Goal: Information Seeking & Learning: Learn about a topic

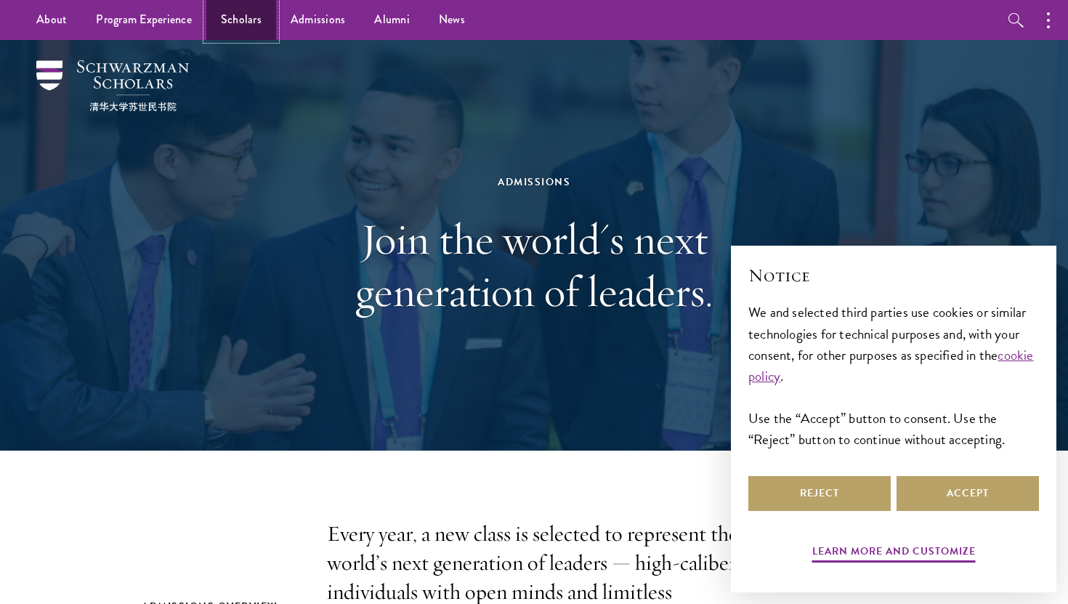
click at [257, 17] on link "Scholars" at bounding box center [241, 20] width 70 height 40
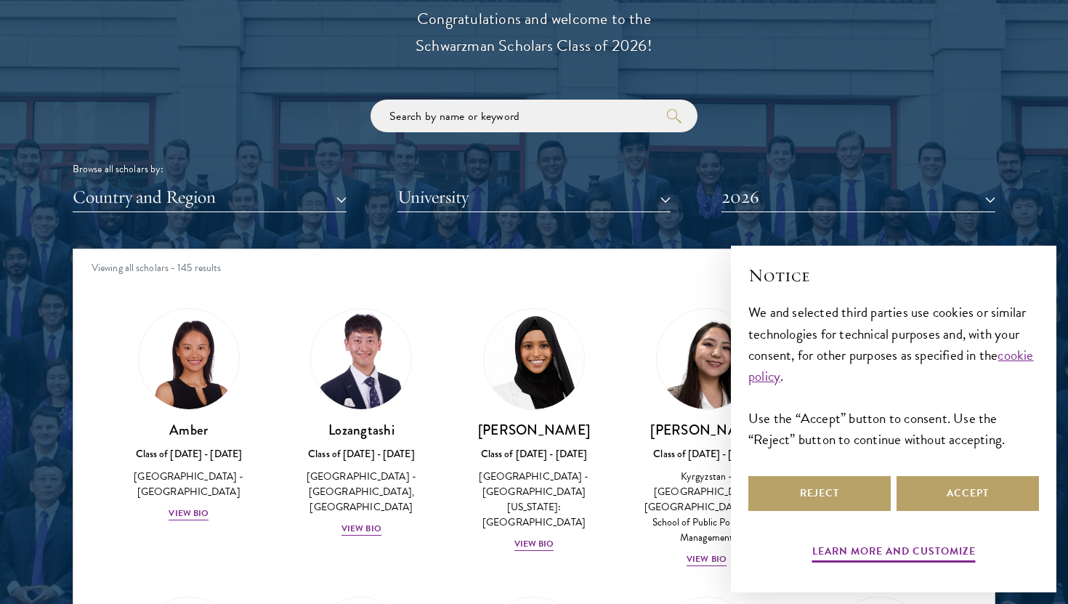
scroll to position [1685, 0]
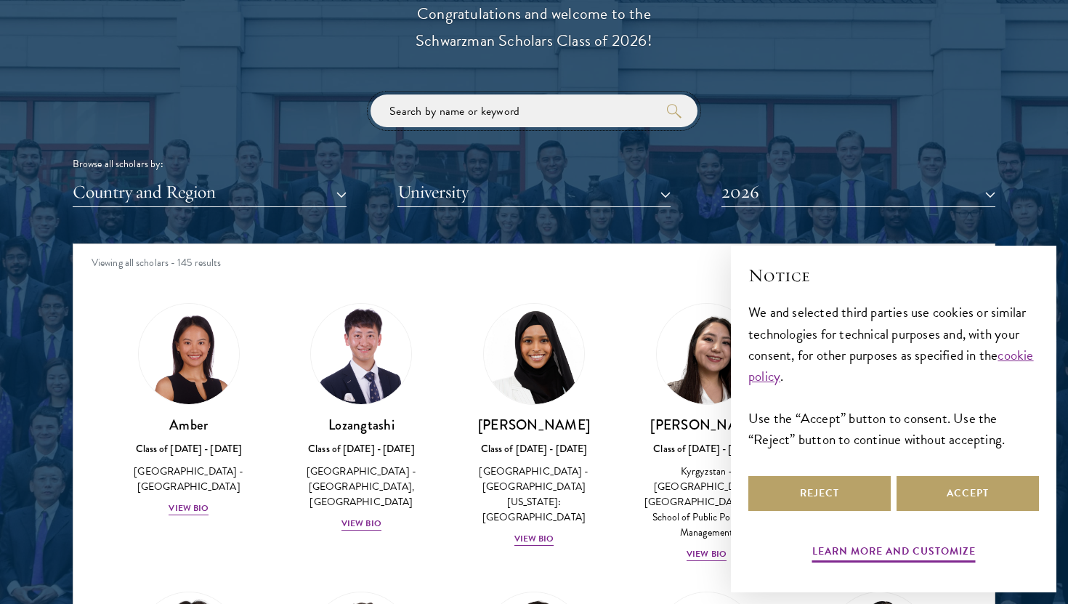
click at [431, 109] on input "search" at bounding box center [533, 110] width 327 height 33
click button "submit" at bounding box center [0, 0] width 0 height 0
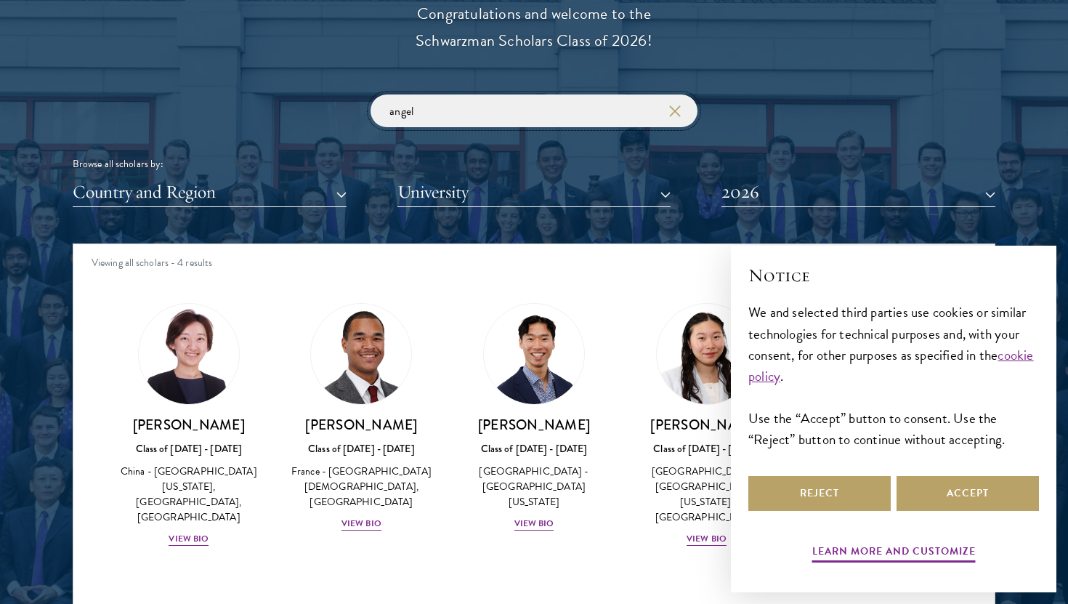
click at [431, 109] on input "angel" at bounding box center [533, 110] width 327 height 33
click at [962, 495] on button "Accept" at bounding box center [967, 493] width 142 height 35
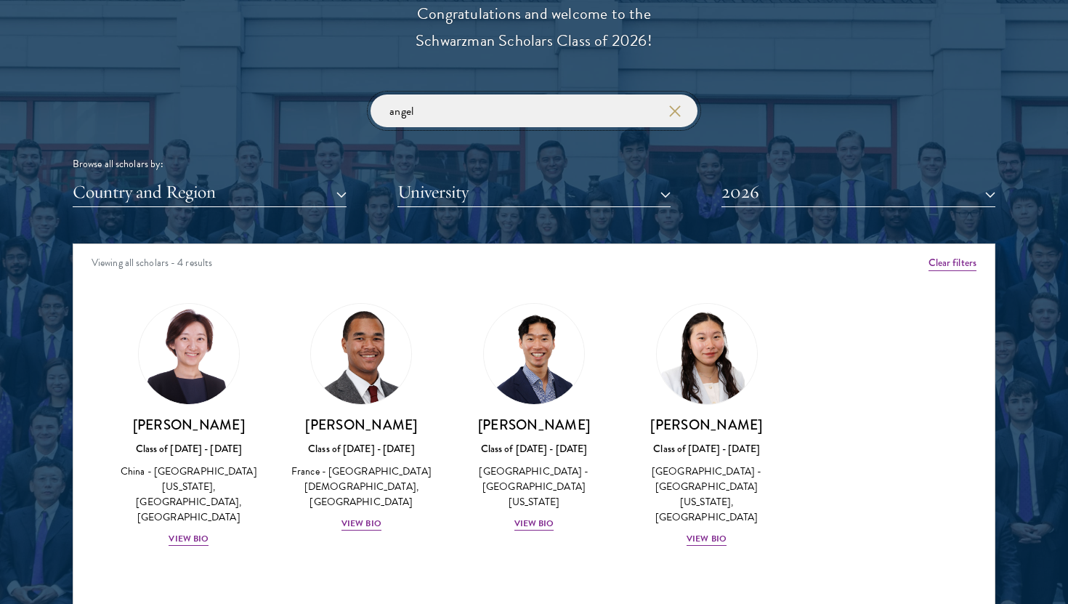
click at [553, 121] on input "angel" at bounding box center [533, 110] width 327 height 33
type input "[GEOGRAPHIC_DATA]"
click button "submit" at bounding box center [0, 0] width 0 height 0
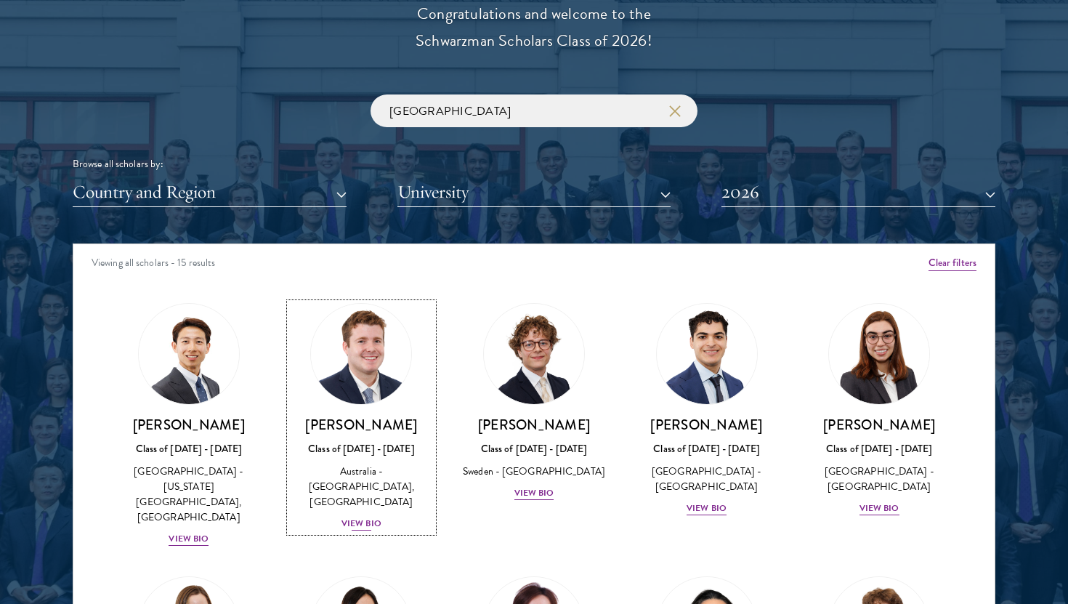
click at [374, 516] on div "View Bio" at bounding box center [361, 523] width 40 height 14
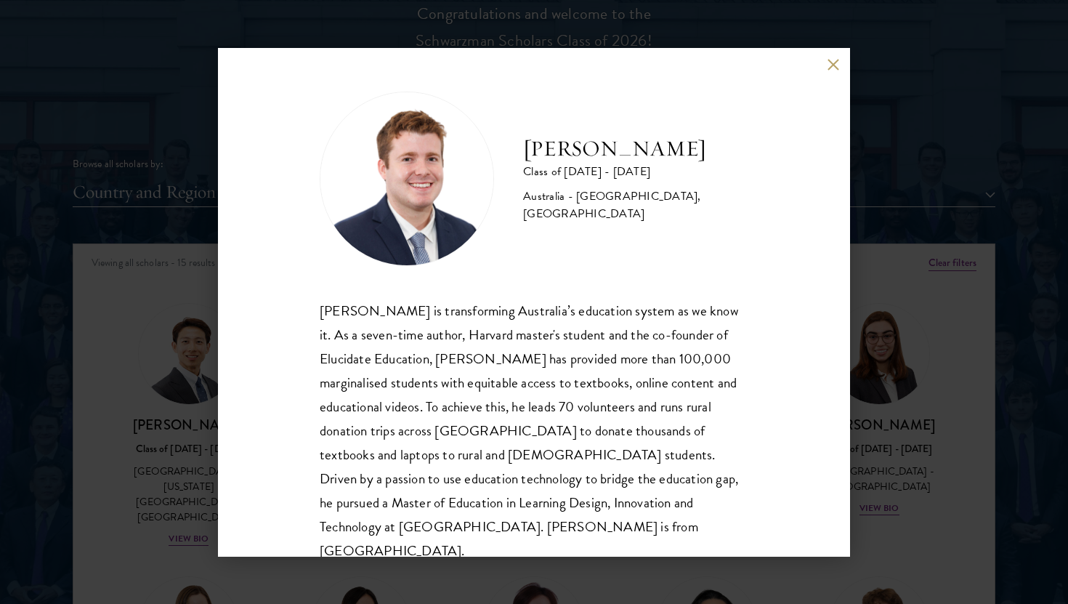
click at [169, 424] on div "[PERSON_NAME] Class of [DATE] - [DATE] [GEOGRAPHIC_DATA] - [GEOGRAPHIC_DATA], […" at bounding box center [534, 302] width 1068 height 604
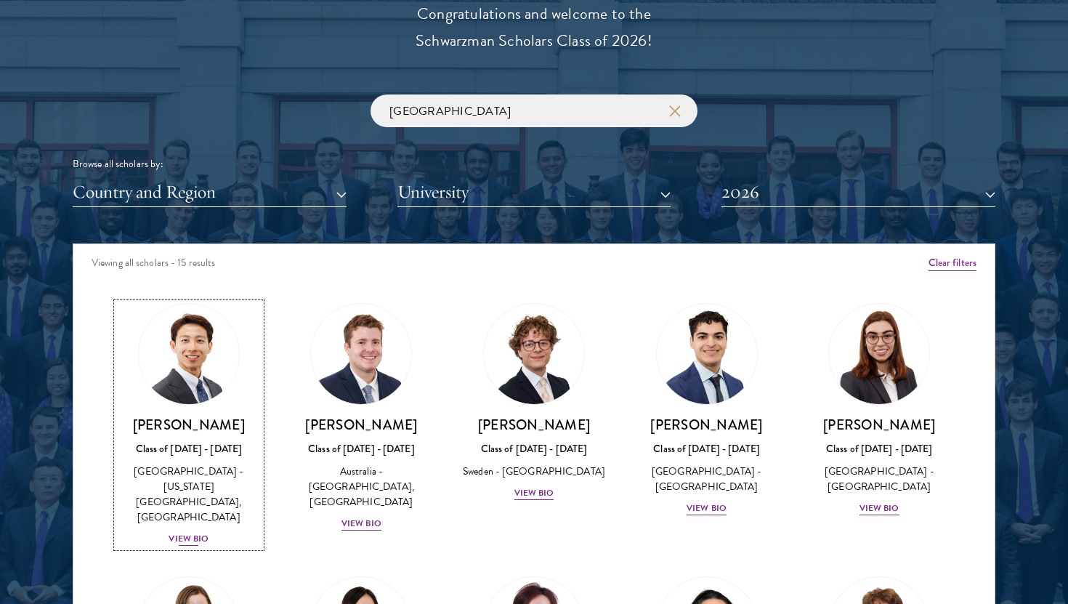
click at [171, 500] on div "[GEOGRAPHIC_DATA] - [US_STATE][GEOGRAPHIC_DATA], [GEOGRAPHIC_DATA]" at bounding box center [189, 493] width 144 height 61
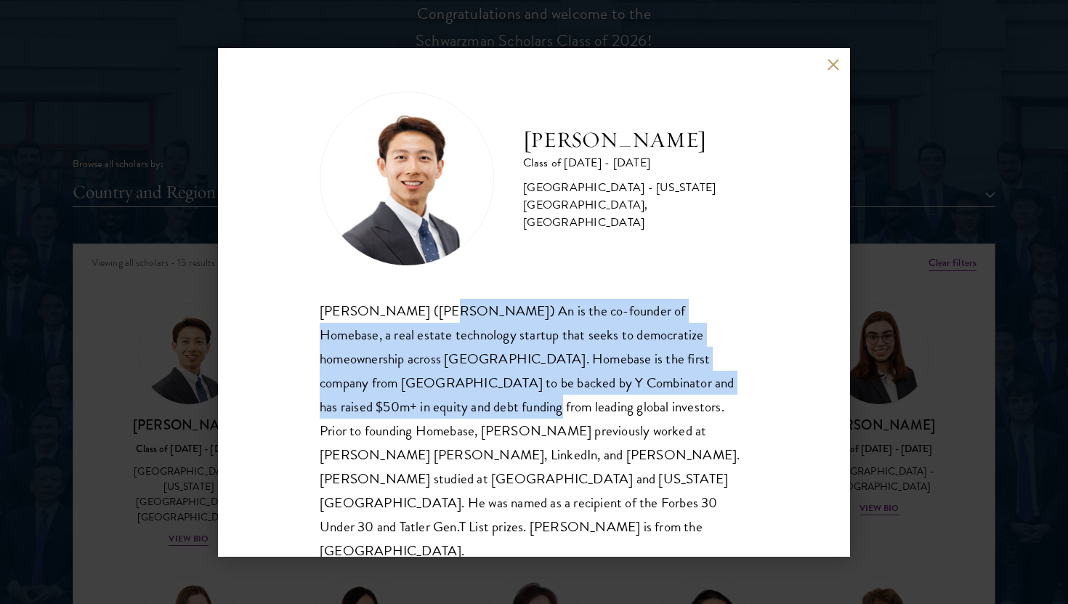
drag, startPoint x: 422, startPoint y: 319, endPoint x: 402, endPoint y: 413, distance: 96.6
click at [402, 413] on div "[PERSON_NAME] ([PERSON_NAME]) An is the co-founder of Homebase, a real estate t…" at bounding box center [534, 430] width 428 height 264
click at [210, 404] on div "[PERSON_NAME] Class of [DATE] - [DATE] [GEOGRAPHIC_DATA] - [US_STATE][GEOGRAPHI…" at bounding box center [534, 302] width 1068 height 604
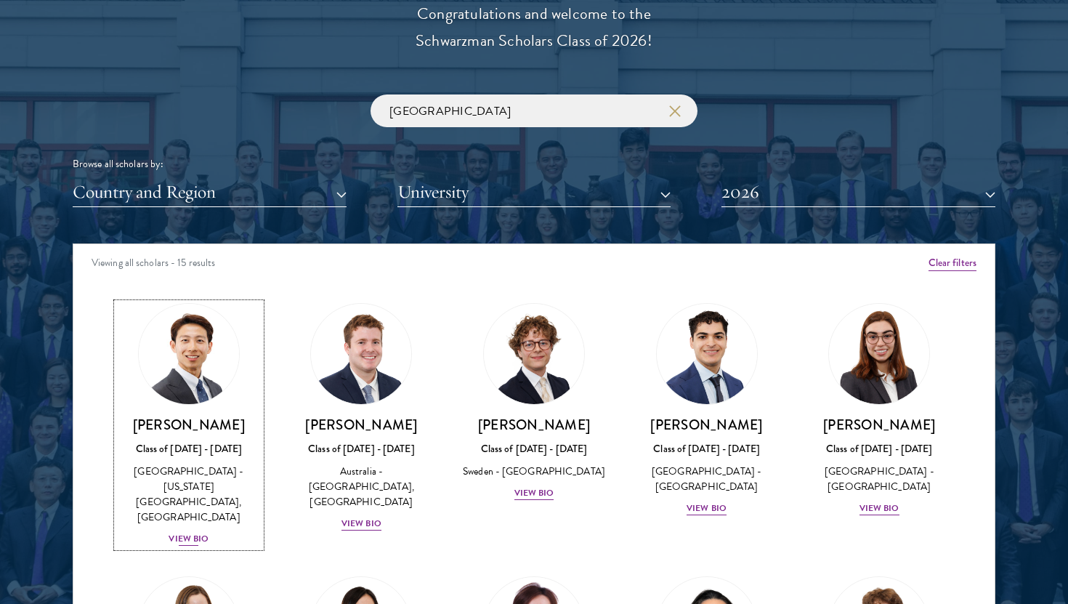
click at [200, 450] on div "Class of [DATE] - [DATE]" at bounding box center [189, 448] width 144 height 15
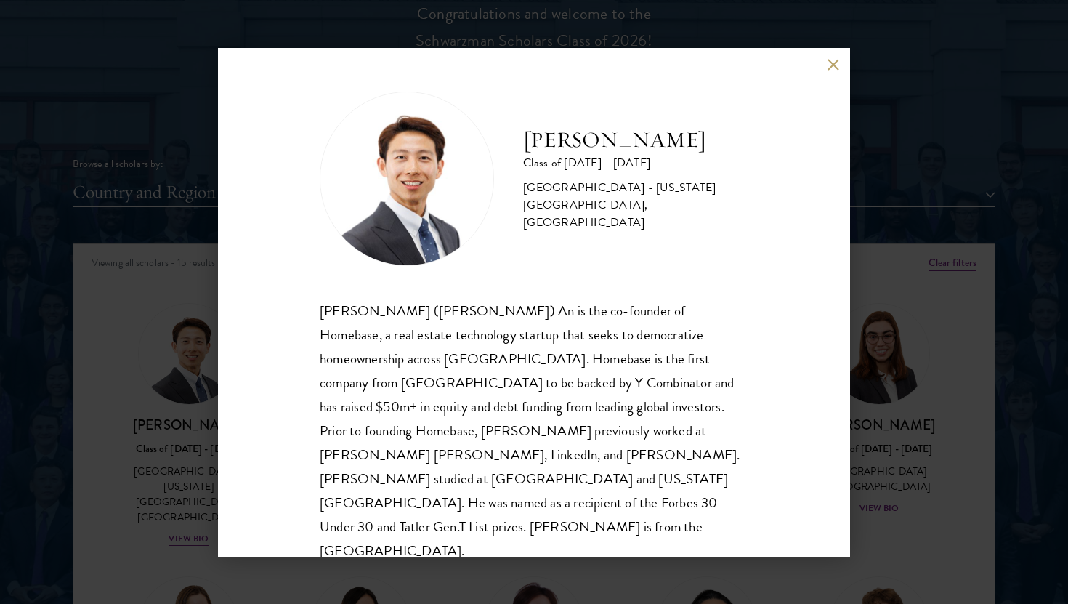
scroll to position [1, 0]
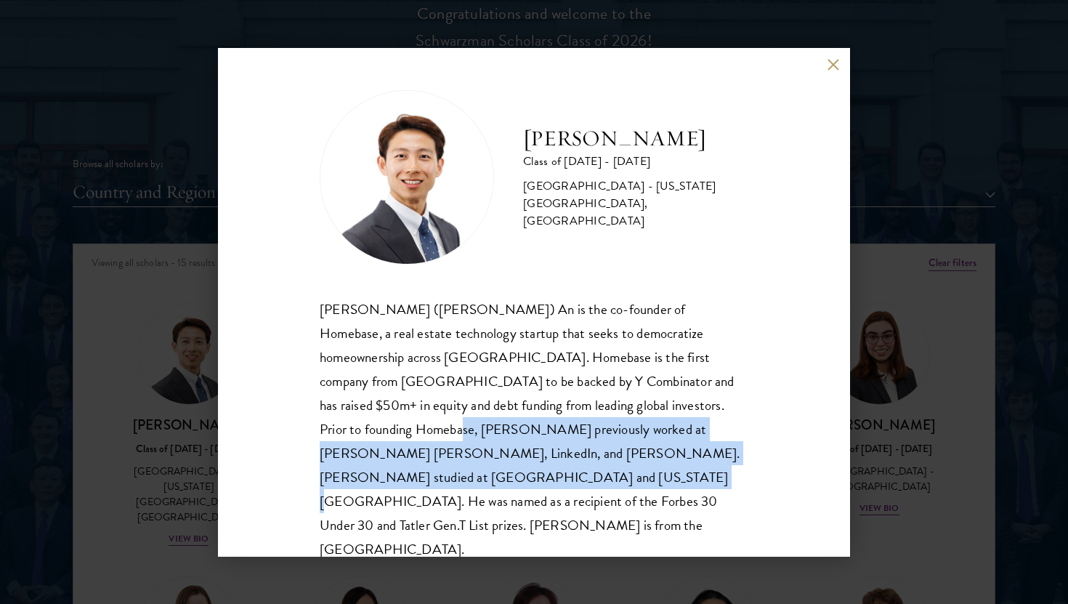
drag, startPoint x: 303, startPoint y: 432, endPoint x: 303, endPoint y: 476, distance: 43.6
click at [303, 476] on div "[PERSON_NAME] Class of [DATE] - [DATE] [GEOGRAPHIC_DATA] - [US_STATE][GEOGRAPHI…" at bounding box center [534, 302] width 632 height 508
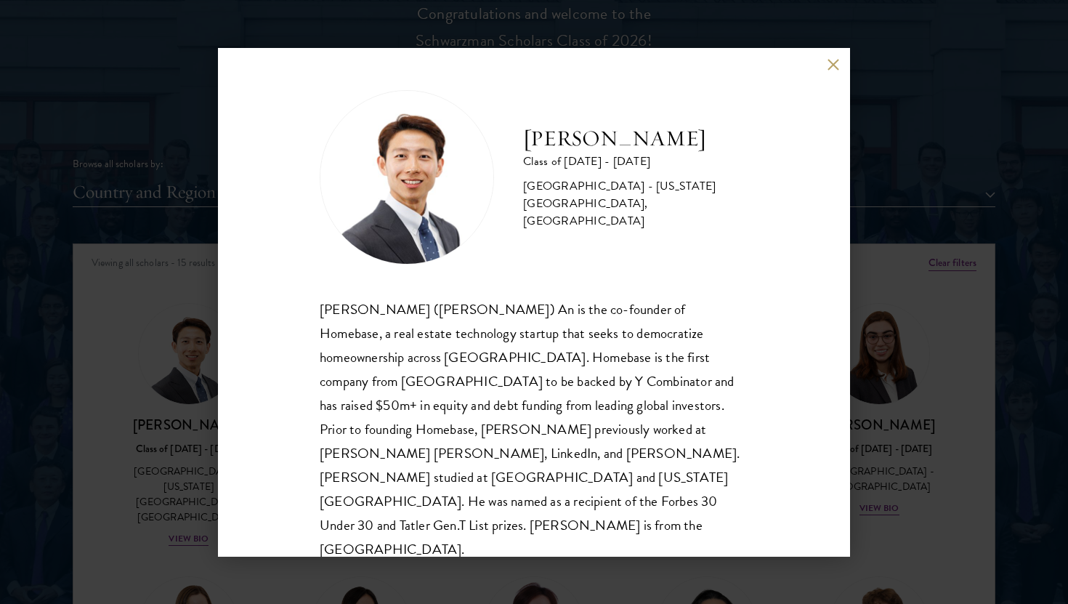
click at [185, 452] on div "[PERSON_NAME] Class of [DATE] - [DATE] [GEOGRAPHIC_DATA] - [US_STATE][GEOGRAPHI…" at bounding box center [534, 302] width 1068 height 604
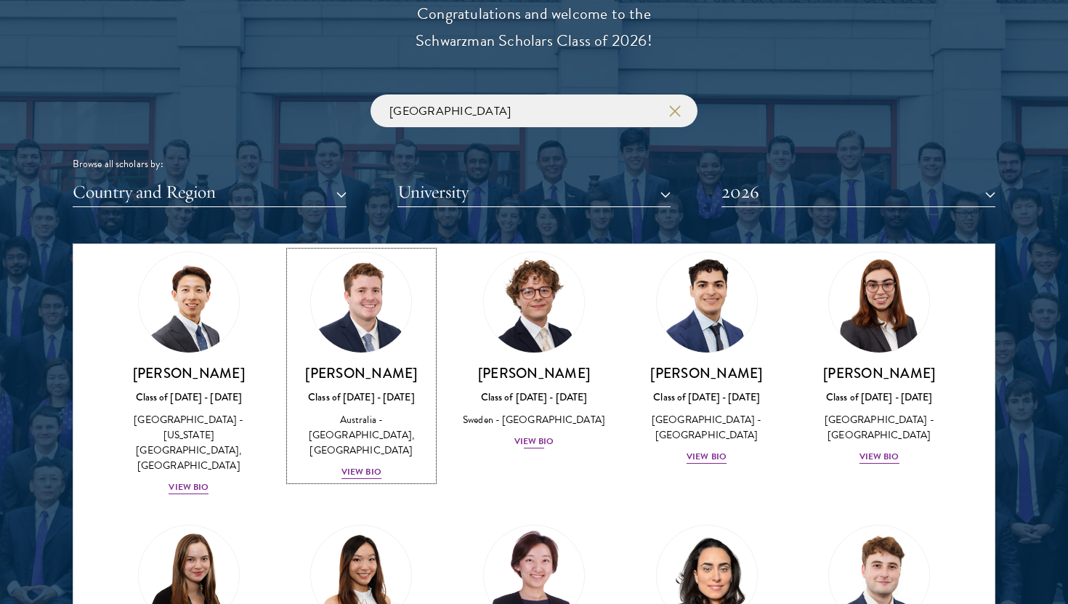
scroll to position [70, 0]
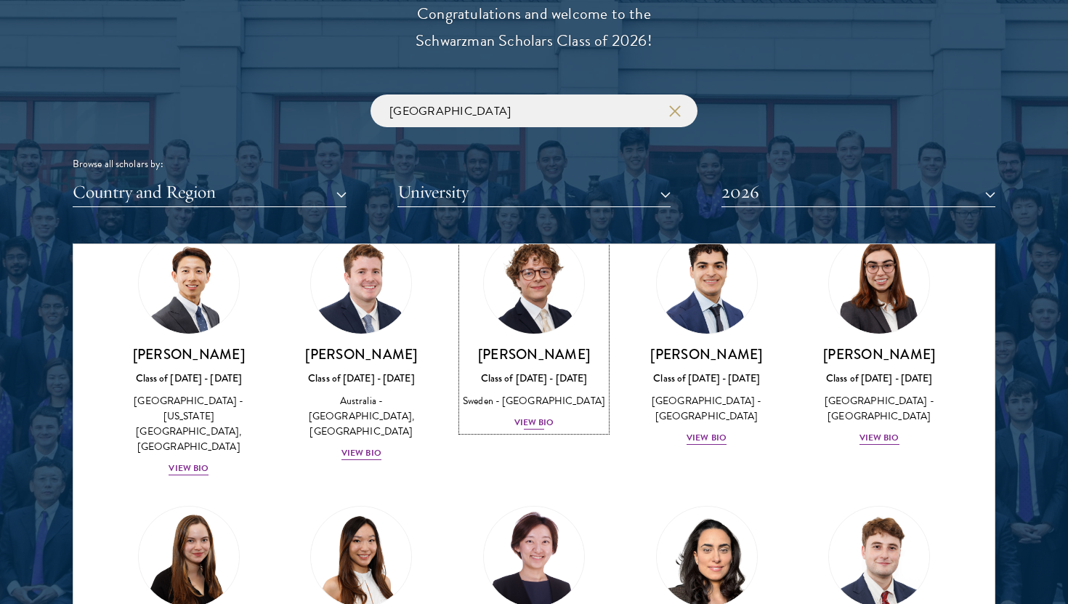
click at [549, 328] on img at bounding box center [534, 283] width 110 height 110
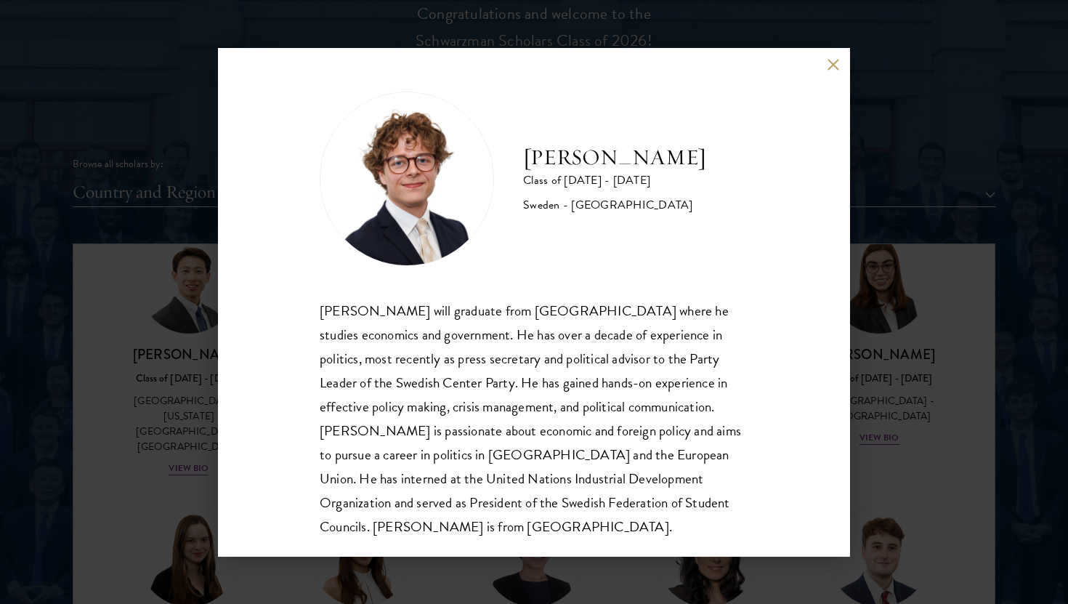
click at [201, 399] on div "[PERSON_NAME] Class of [DATE] - [DATE] [GEOGRAPHIC_DATA] - [GEOGRAPHIC_DATA] [P…" at bounding box center [534, 302] width 1068 height 604
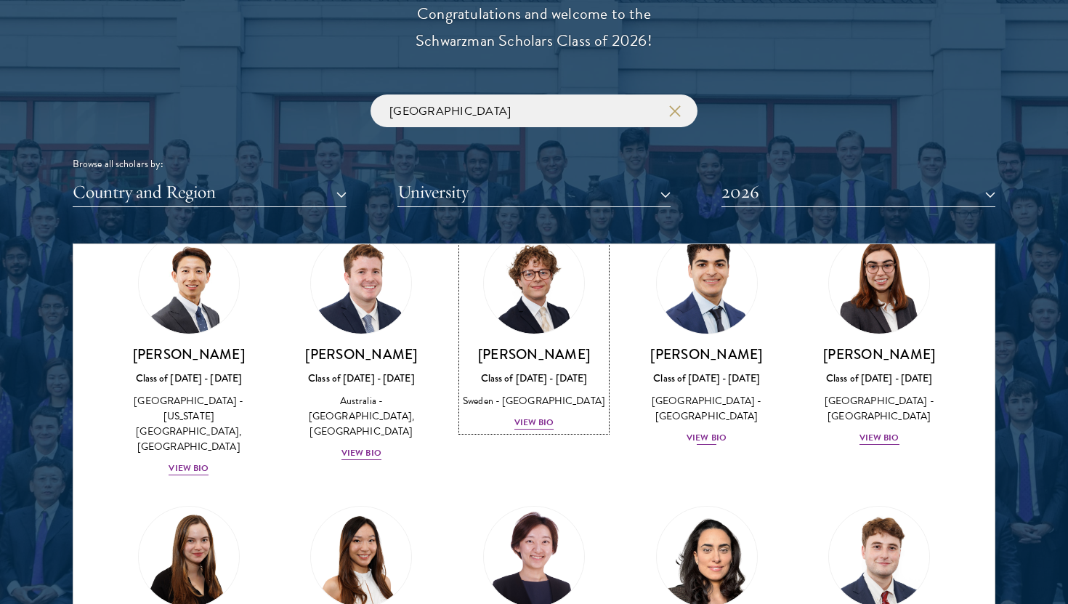
scroll to position [59, 0]
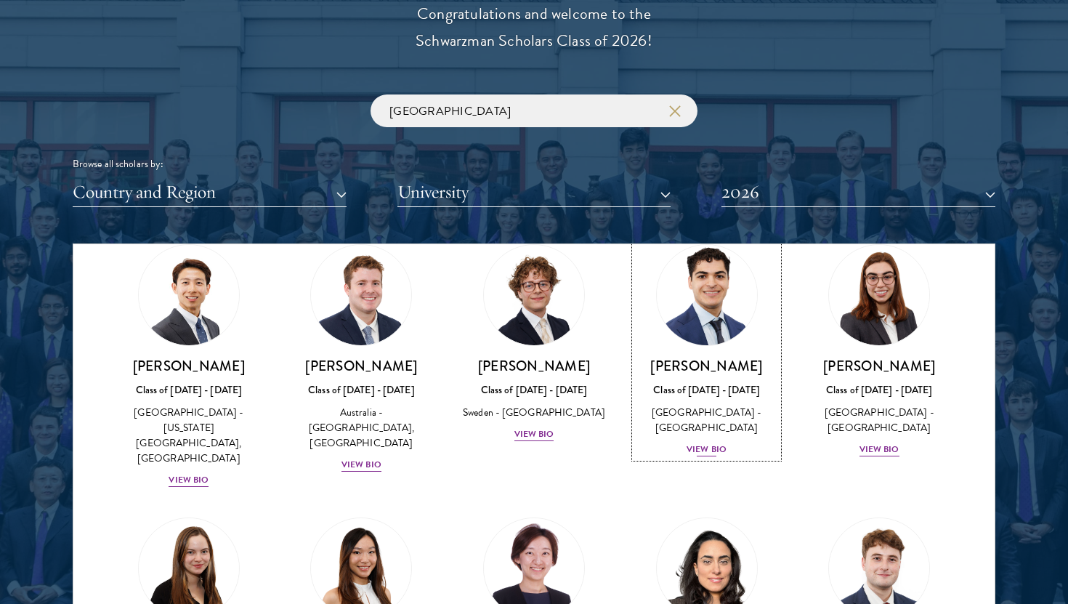
click at [688, 395] on div "Class of [DATE] - [DATE]" at bounding box center [707, 389] width 144 height 15
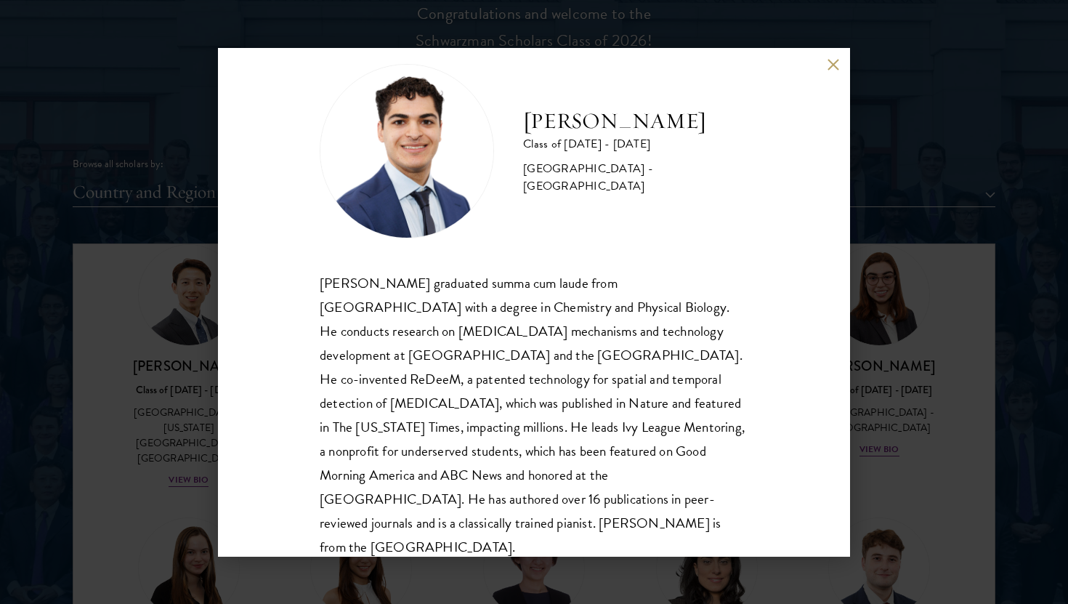
scroll to position [49, 0]
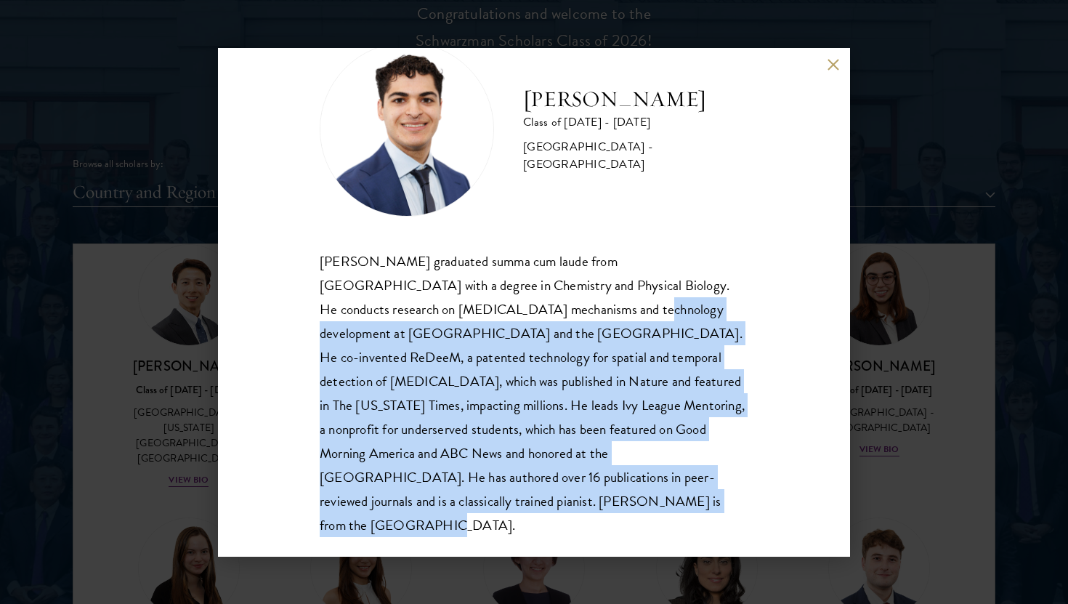
drag, startPoint x: 474, startPoint y: 301, endPoint x: 421, endPoint y: 500, distance: 206.6
click at [421, 500] on div "[PERSON_NAME] graduated summa cum laude from [GEOGRAPHIC_DATA] with a degree in…" at bounding box center [534, 393] width 428 height 288
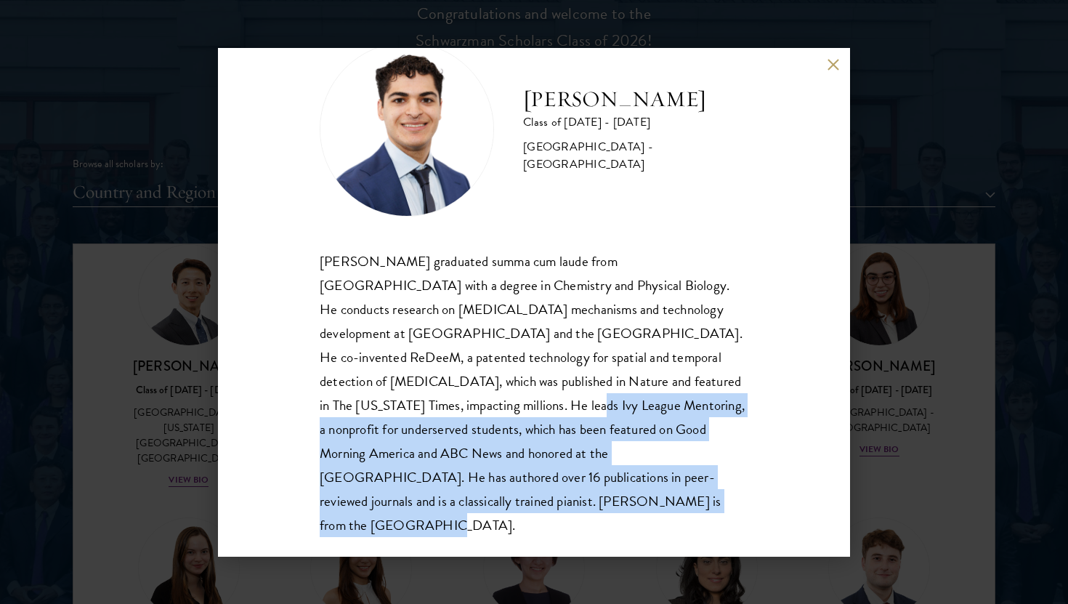
drag, startPoint x: 421, startPoint y: 496, endPoint x: 320, endPoint y: 408, distance: 133.8
click at [320, 408] on div "[PERSON_NAME] graduated summa cum laude from [GEOGRAPHIC_DATA] with a degree in…" at bounding box center [534, 393] width 428 height 288
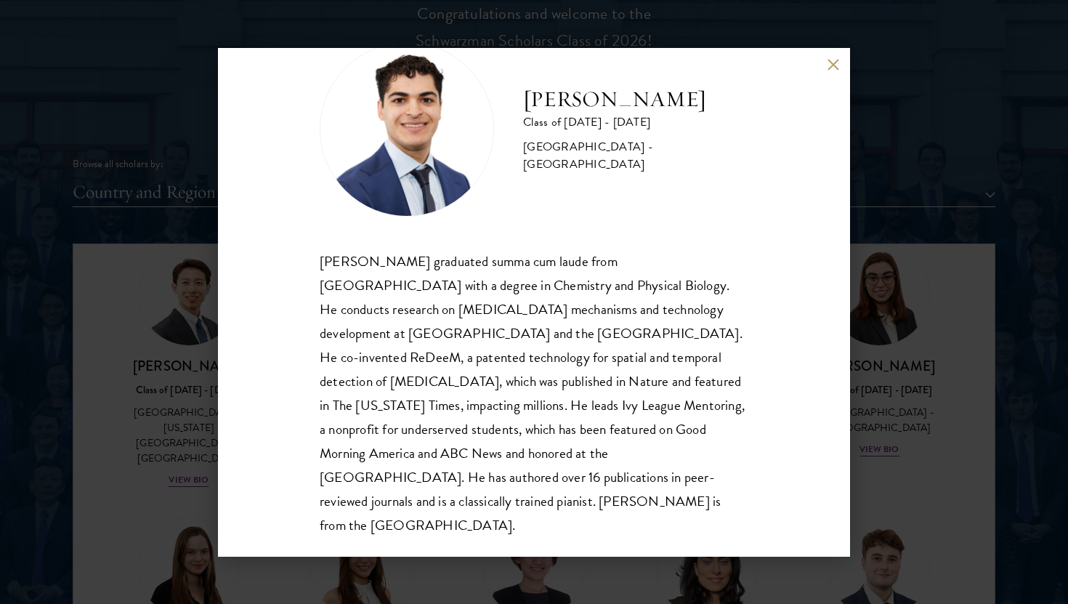
click at [179, 405] on div "[PERSON_NAME] Class of [DATE] - [DATE] [GEOGRAPHIC_DATA] - [GEOGRAPHIC_DATA] [P…" at bounding box center [534, 302] width 1068 height 604
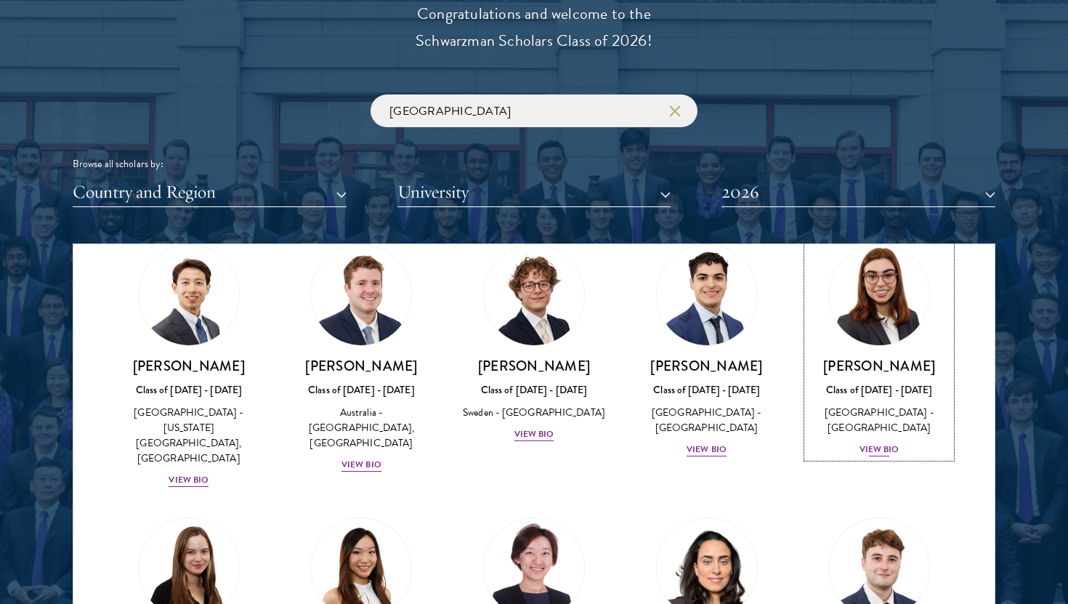
click at [872, 382] on div "Class of [DATE] - [DATE]" at bounding box center [879, 389] width 144 height 15
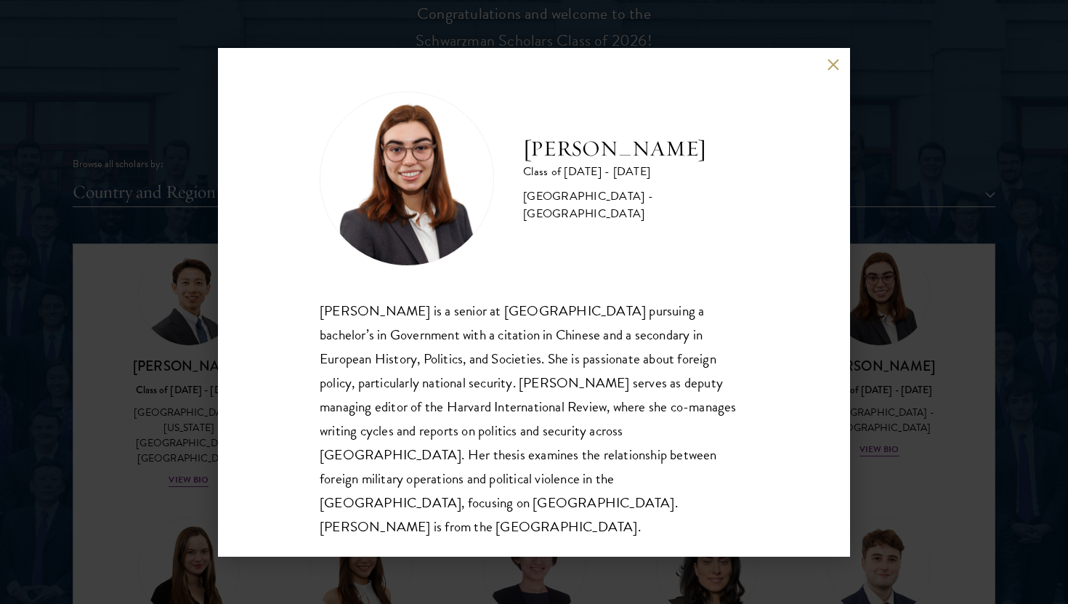
click at [93, 438] on div "[PERSON_NAME] Class of [DATE] - [DATE] [GEOGRAPHIC_DATA] - [GEOGRAPHIC_DATA] [P…" at bounding box center [534, 302] width 1068 height 604
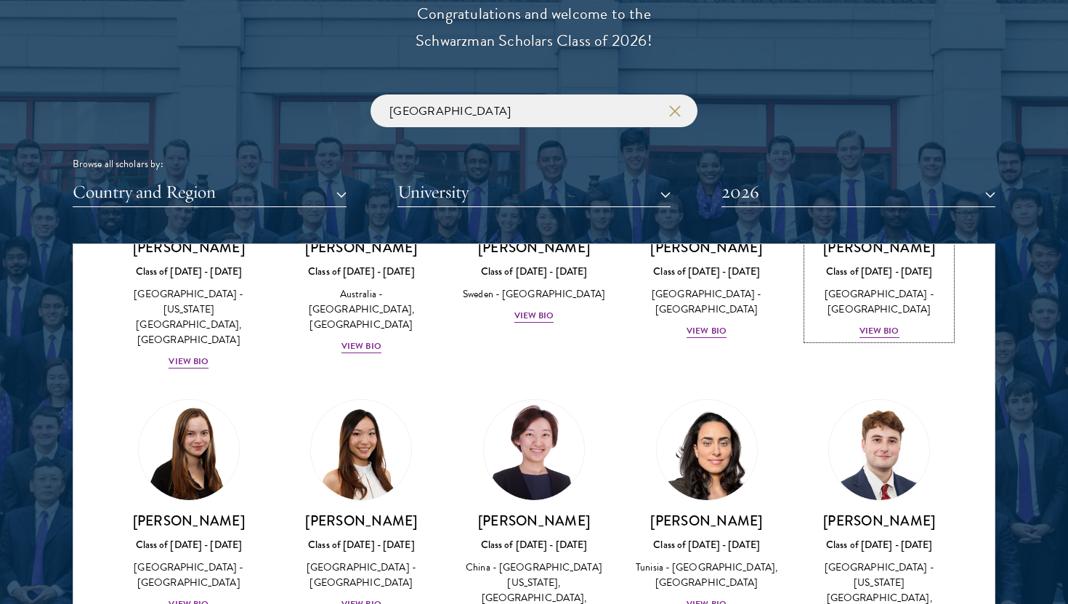
scroll to position [182, 0]
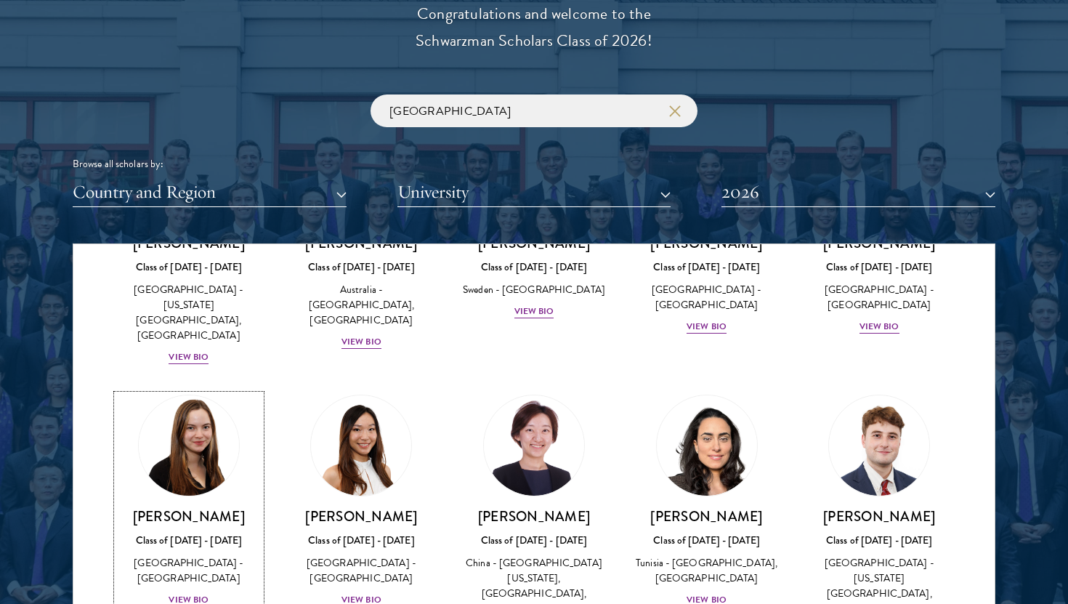
click at [142, 436] on img at bounding box center [189, 445] width 110 height 110
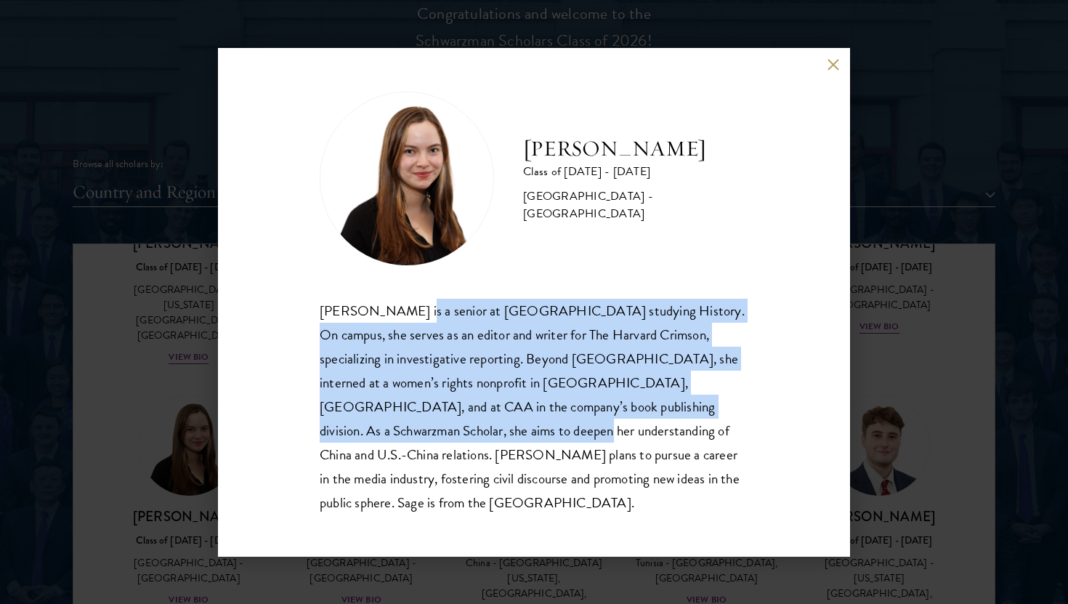
drag, startPoint x: 407, startPoint y: 318, endPoint x: 376, endPoint y: 439, distance: 125.1
click at [376, 439] on div "[PERSON_NAME] is a senior at [GEOGRAPHIC_DATA] studying History. On campus, she…" at bounding box center [534, 406] width 428 height 216
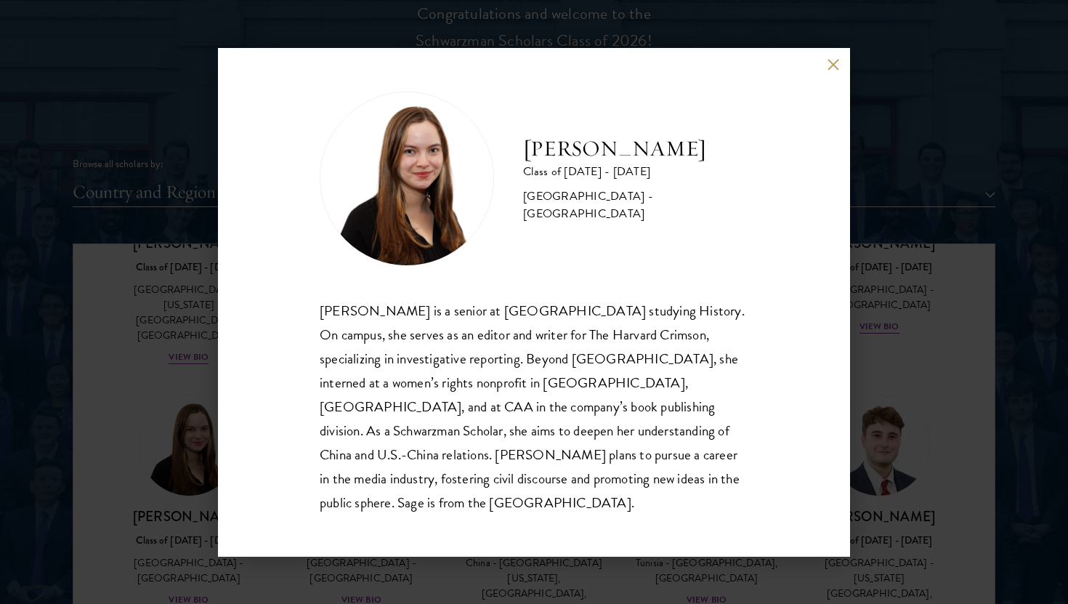
click at [160, 456] on div "[PERSON_NAME] Class of [DATE] - [DATE] [GEOGRAPHIC_DATA] - [GEOGRAPHIC_DATA] [P…" at bounding box center [534, 302] width 1068 height 604
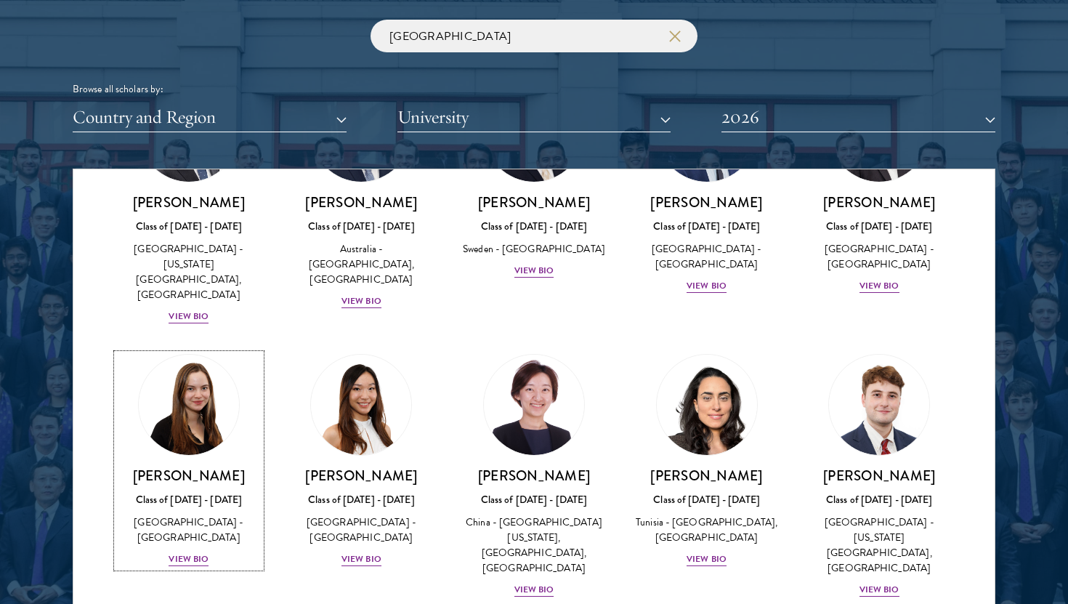
scroll to position [158, 0]
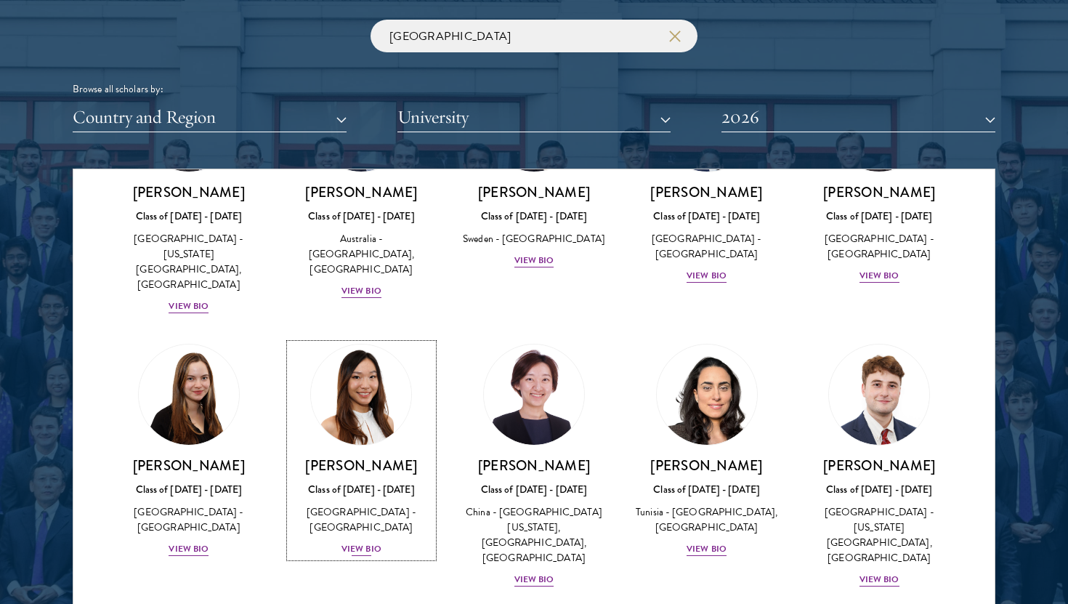
click at [338, 424] on img at bounding box center [361, 394] width 110 height 110
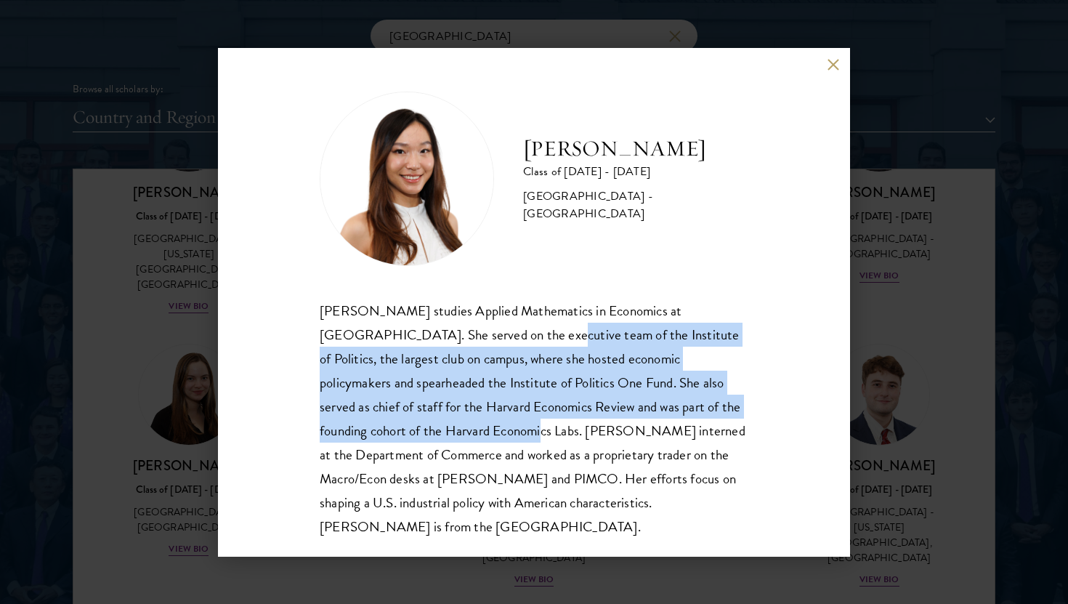
drag, startPoint x: 472, startPoint y: 325, endPoint x: 468, endPoint y: 429, distance: 104.6
click at [468, 429] on div "[PERSON_NAME] studies Applied Mathematics in Economics at [GEOGRAPHIC_DATA]. Sh…" at bounding box center [534, 418] width 428 height 240
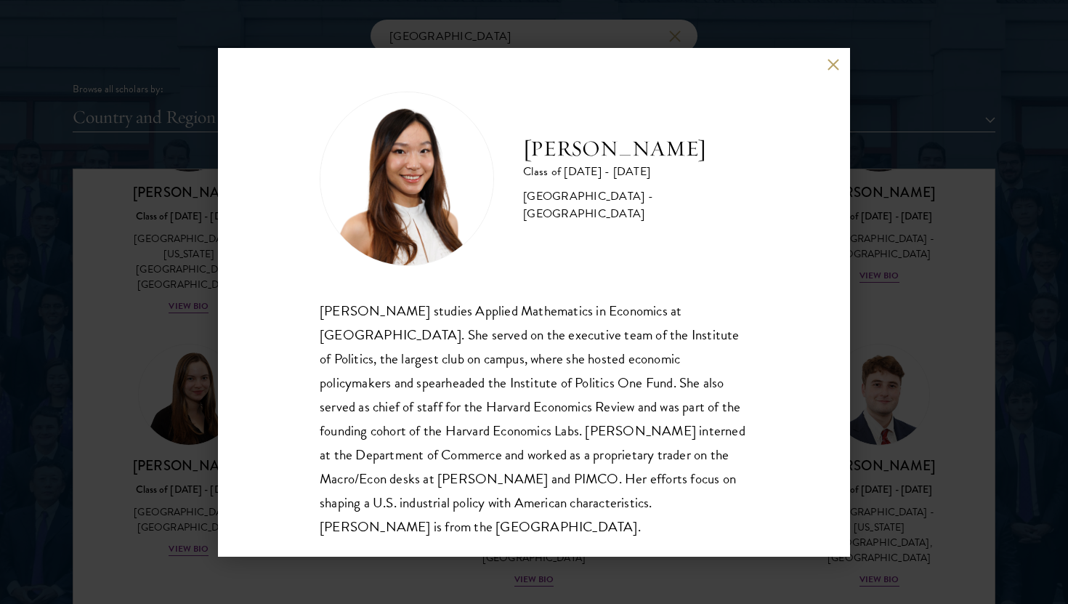
click at [158, 414] on div "[PERSON_NAME] Class of [DATE] - [DATE] [GEOGRAPHIC_DATA] - [GEOGRAPHIC_DATA] [P…" at bounding box center [534, 302] width 1068 height 604
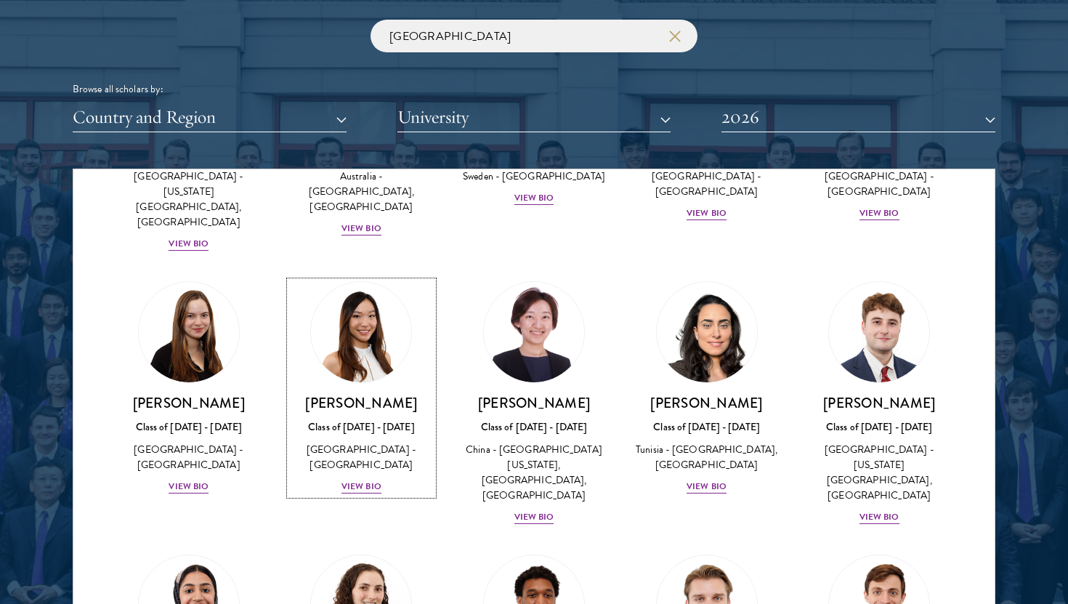
scroll to position [245, 0]
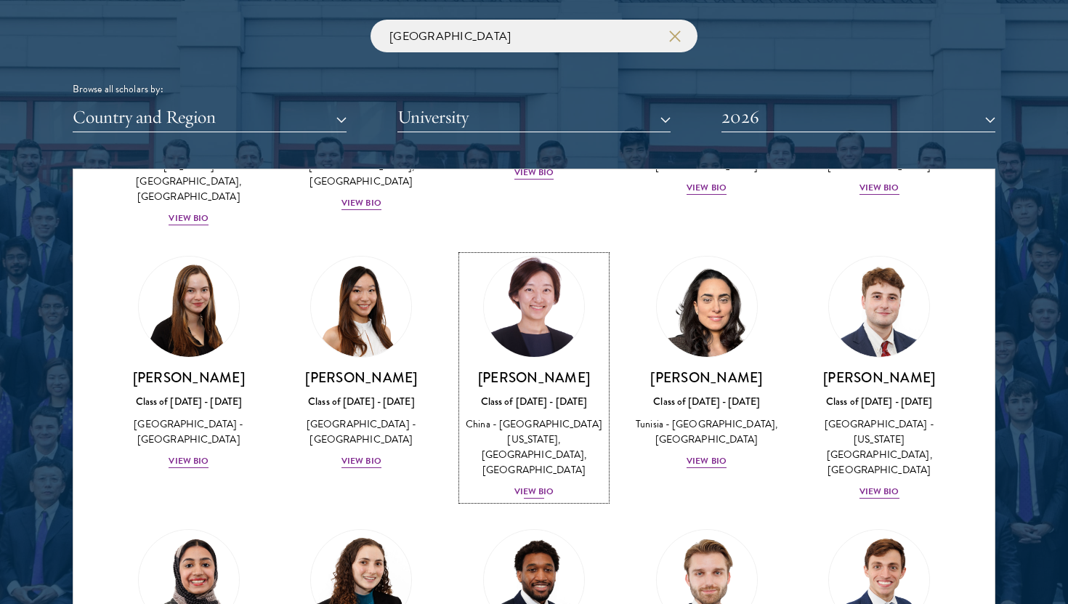
click at [464, 394] on div "Class of [DATE] - [DATE]" at bounding box center [534, 401] width 144 height 15
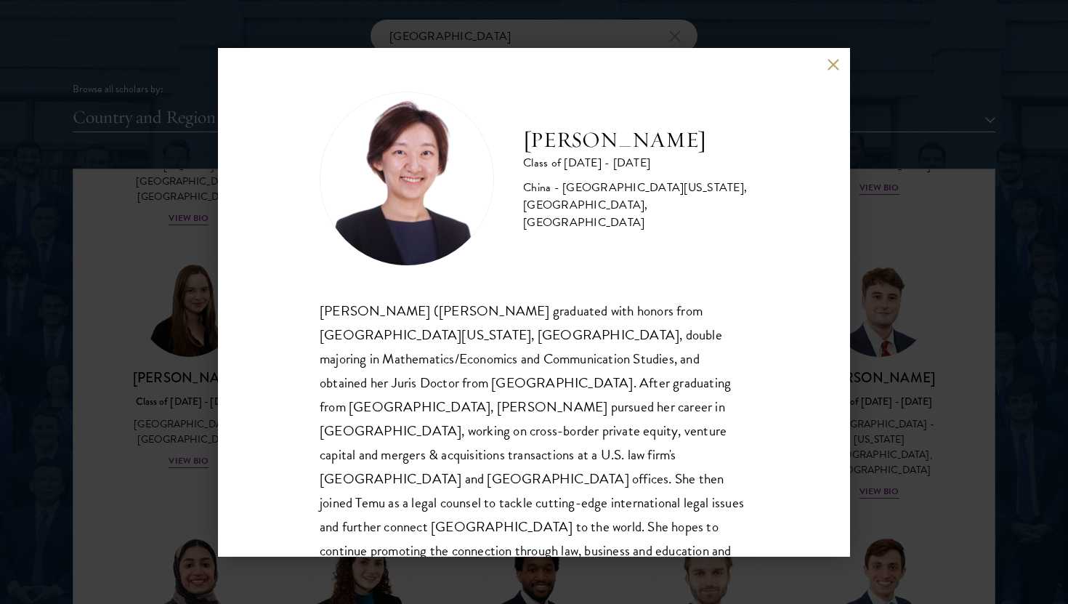
click at [156, 439] on div "[PERSON_NAME] Class of [DATE] - [DATE] [GEOGRAPHIC_DATA] - [GEOGRAPHIC_DATA][US…" at bounding box center [534, 302] width 1068 height 604
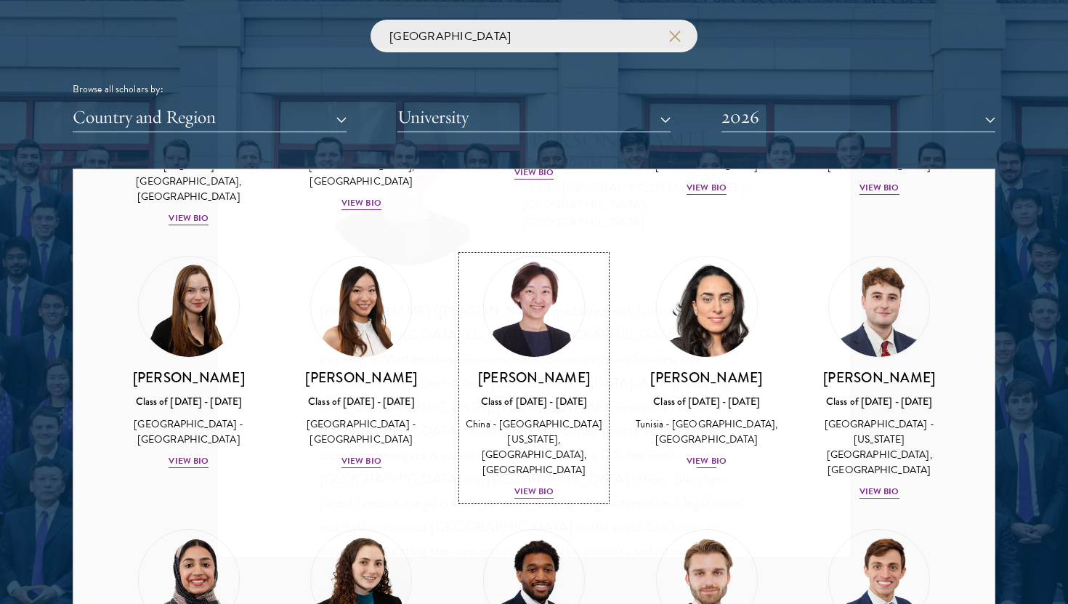
scroll to position [96, 0]
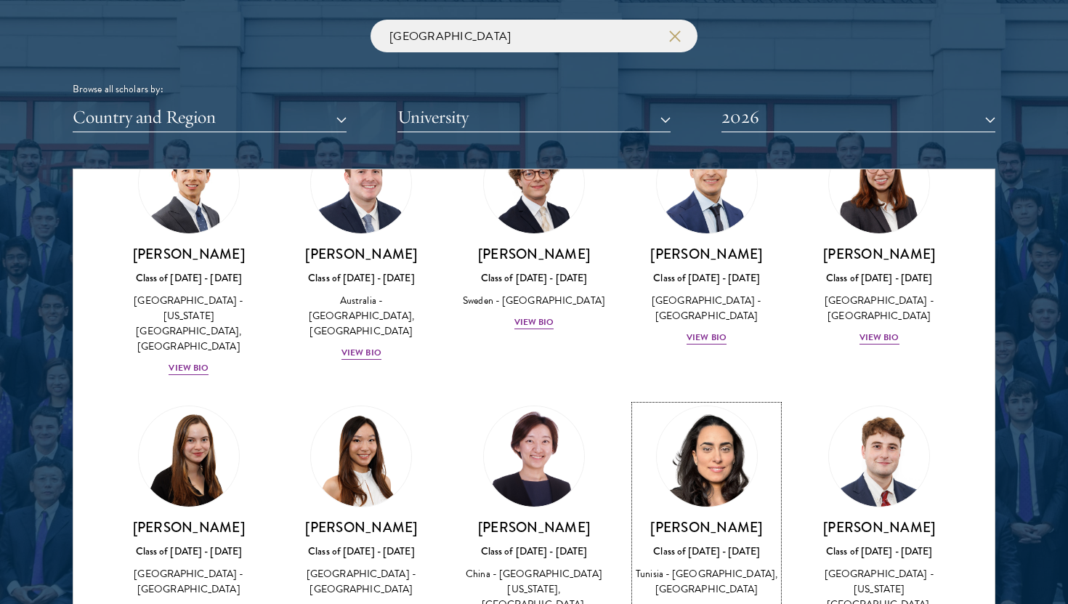
click at [699, 401] on img at bounding box center [706, 456] width 110 height 110
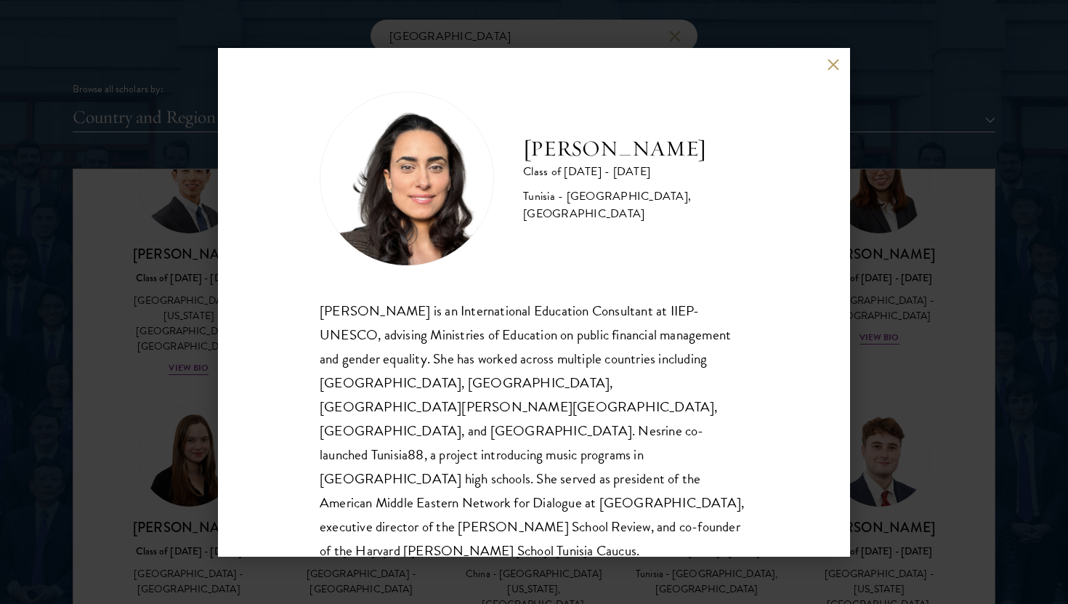
click at [152, 370] on div "[PERSON_NAME] Class of [DATE] - [DATE] [GEOGRAPHIC_DATA] - [GEOGRAPHIC_DATA], […" at bounding box center [534, 302] width 1068 height 604
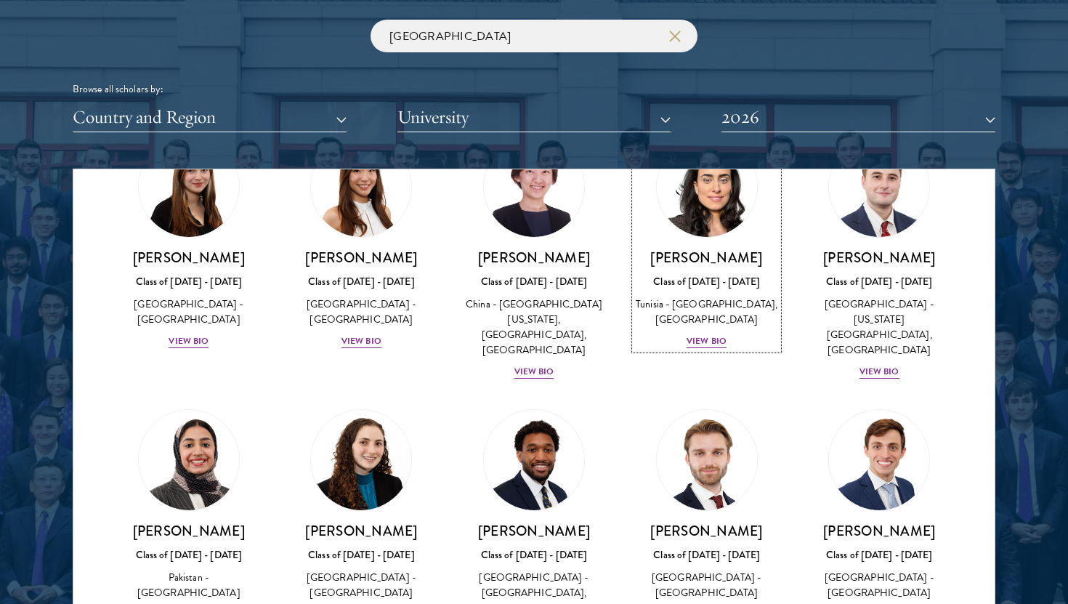
scroll to position [382, 0]
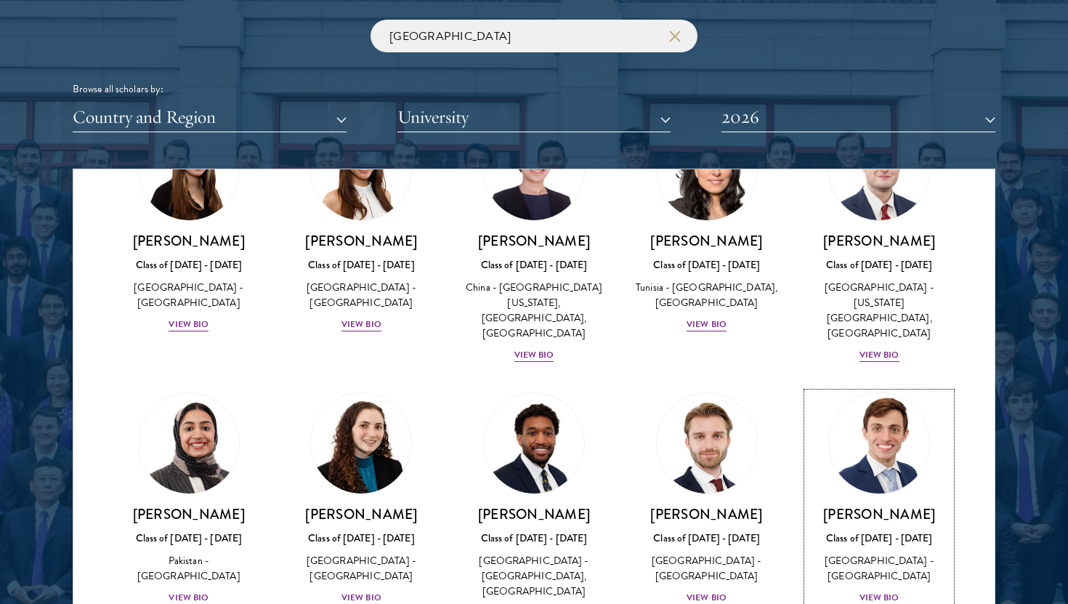
click at [823, 409] on link "[PERSON_NAME] Class of [DATE] - [DATE] [GEOGRAPHIC_DATA] - [GEOGRAPHIC_DATA] Vi…" at bounding box center [879, 499] width 144 height 214
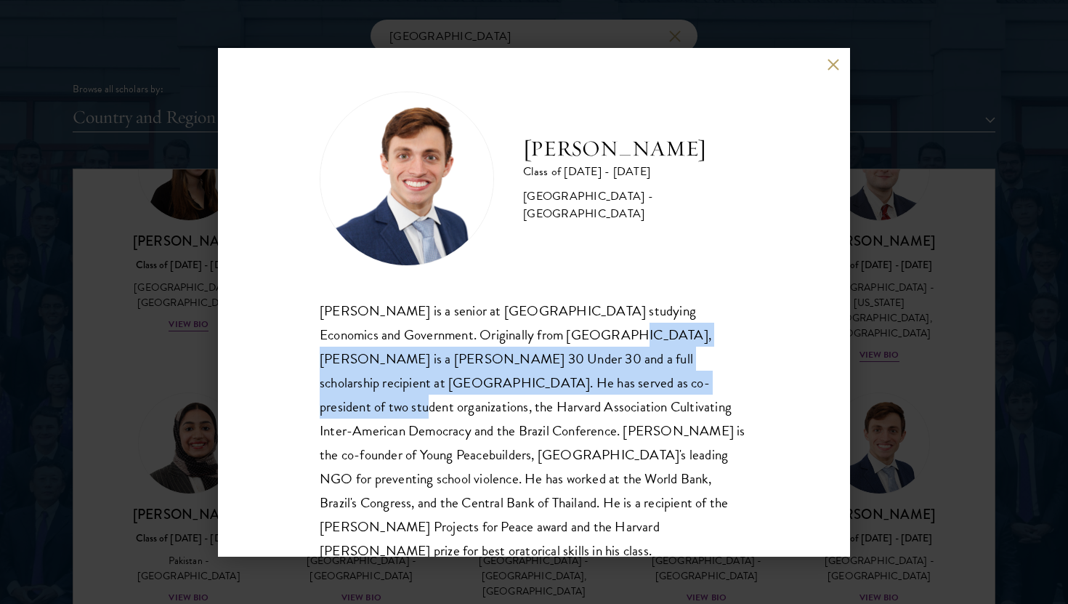
drag, startPoint x: 519, startPoint y: 334, endPoint x: 508, endPoint y: 391, distance: 58.4
click at [508, 391] on div "[PERSON_NAME] is a senior at [GEOGRAPHIC_DATA] studying Economics and Governmen…" at bounding box center [534, 442] width 428 height 288
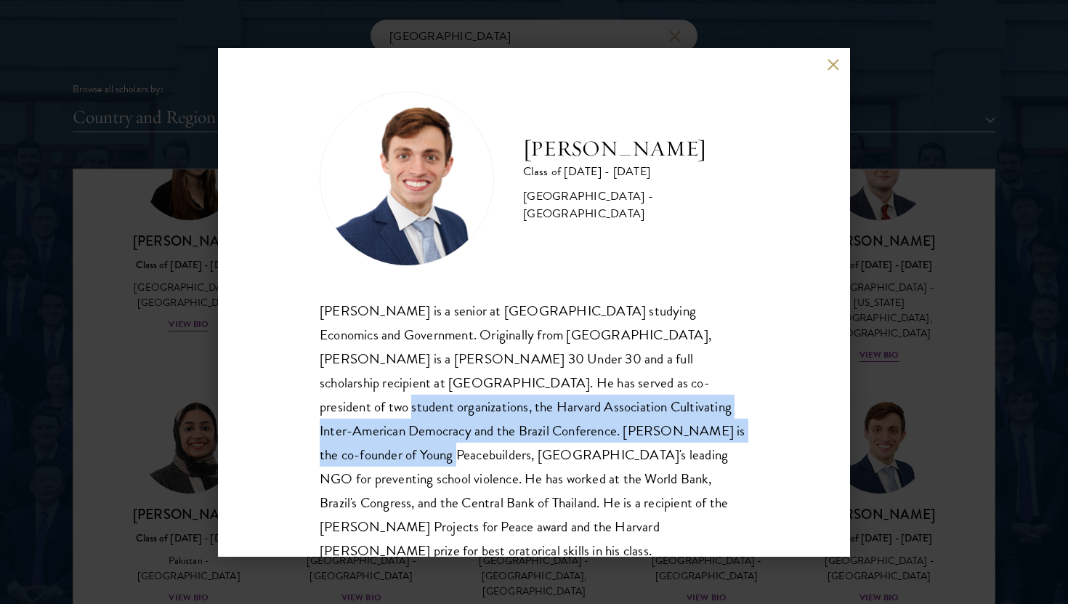
drag, startPoint x: 489, startPoint y: 392, endPoint x: 545, endPoint y: 426, distance: 65.1
click at [545, 426] on div "[PERSON_NAME] is a senior at [GEOGRAPHIC_DATA] studying Economics and Governmen…" at bounding box center [534, 442] width 428 height 288
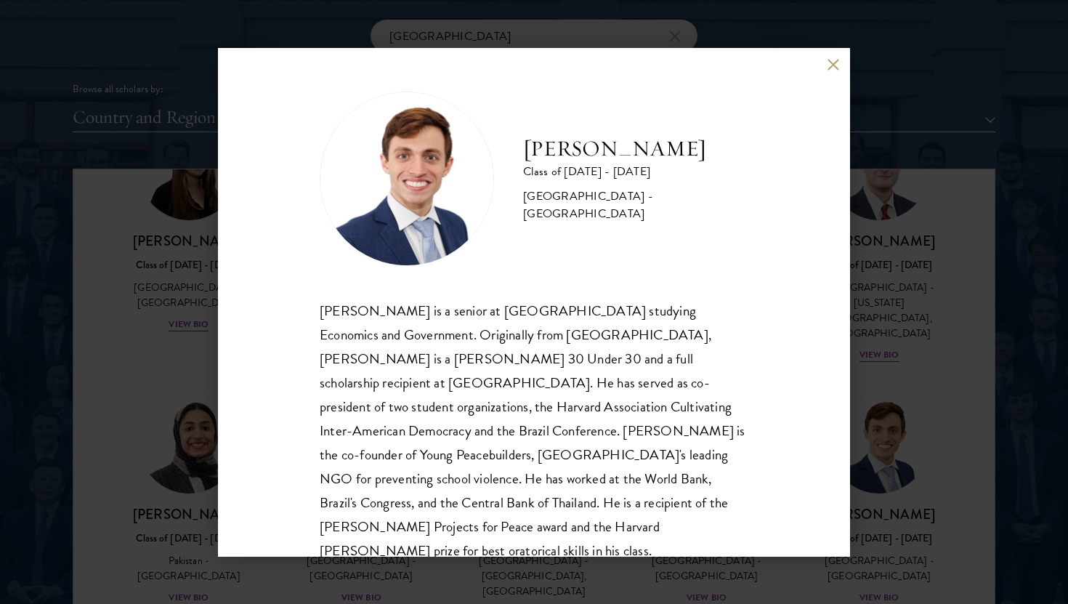
click at [721, 582] on div "[PERSON_NAME] Class of [DATE] - [DATE] [GEOGRAPHIC_DATA] - [GEOGRAPHIC_DATA] [P…" at bounding box center [534, 302] width 1068 height 604
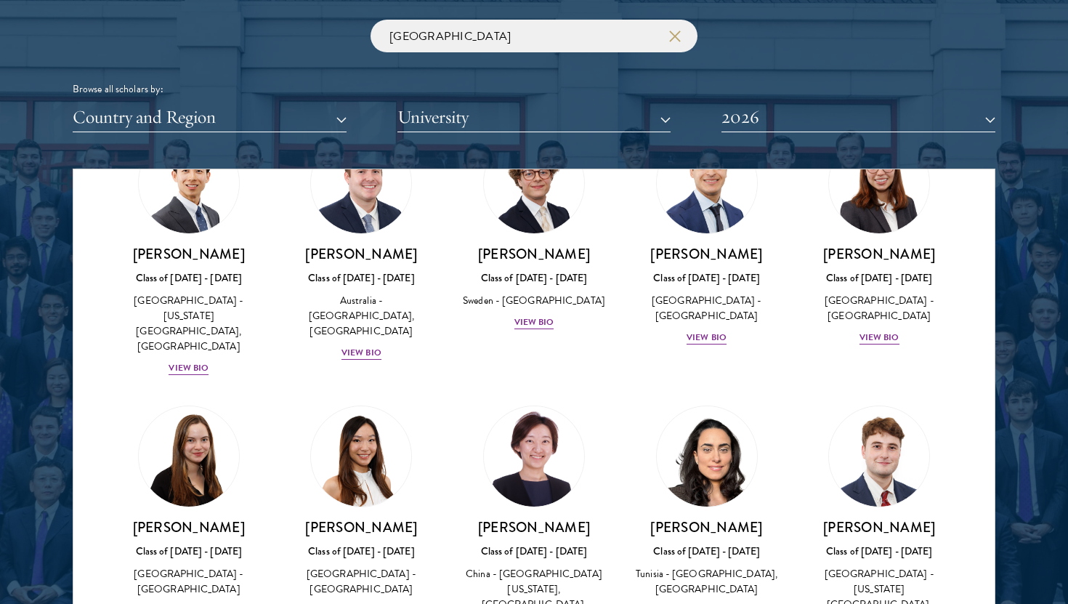
scroll to position [413, 0]
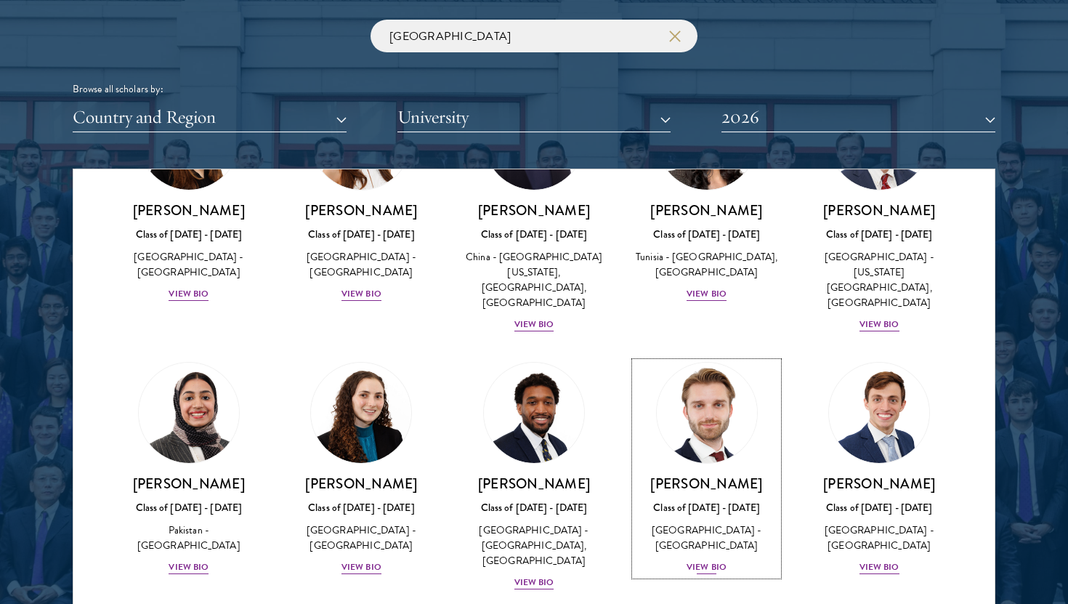
click at [704, 560] on div "View Bio" at bounding box center [706, 567] width 40 height 14
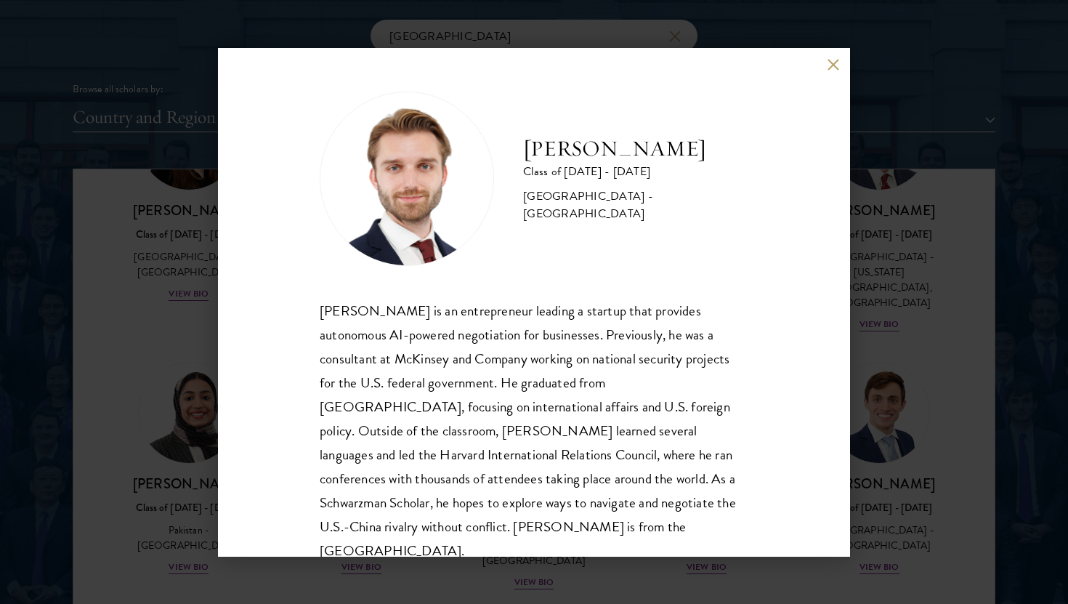
click at [606, 566] on div "[PERSON_NAME] Class of [DATE] - [DATE] [GEOGRAPHIC_DATA] - [GEOGRAPHIC_DATA] [P…" at bounding box center [534, 302] width 1068 height 604
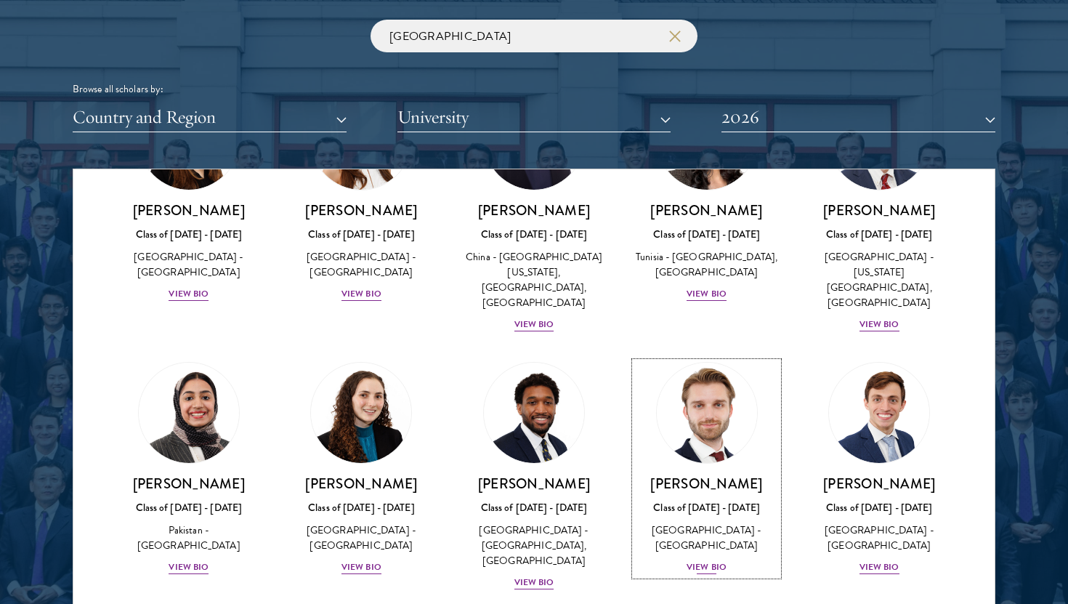
click at [691, 522] on div "[GEOGRAPHIC_DATA] - [GEOGRAPHIC_DATA]" at bounding box center [707, 537] width 144 height 31
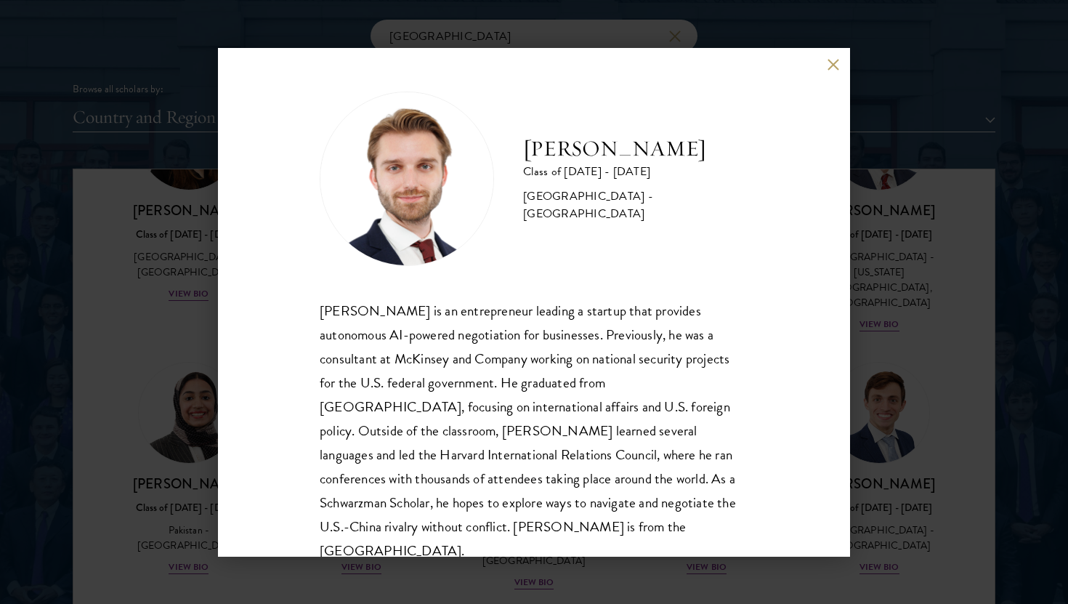
scroll to position [25, 0]
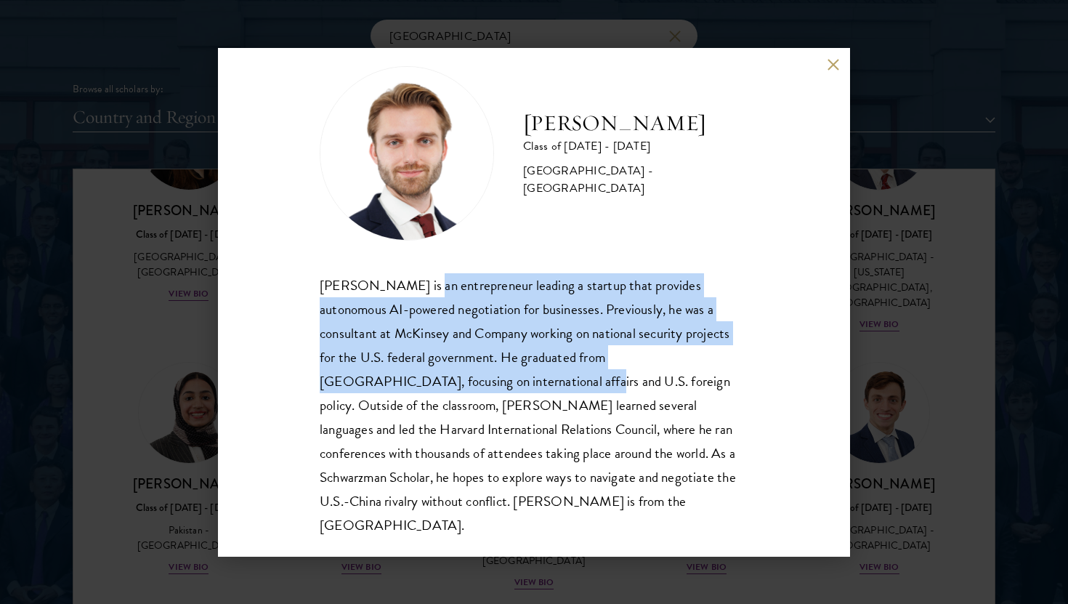
drag, startPoint x: 451, startPoint y: 375, endPoint x: 422, endPoint y: 289, distance: 91.2
click at [422, 290] on div "[PERSON_NAME] is an entrepreneur leading a startup that provides autonomous AI-…" at bounding box center [534, 405] width 428 height 264
click at [527, 534] on div "[PERSON_NAME] Class of [DATE] - [DATE] [GEOGRAPHIC_DATA] - [GEOGRAPHIC_DATA] [P…" at bounding box center [534, 302] width 632 height 508
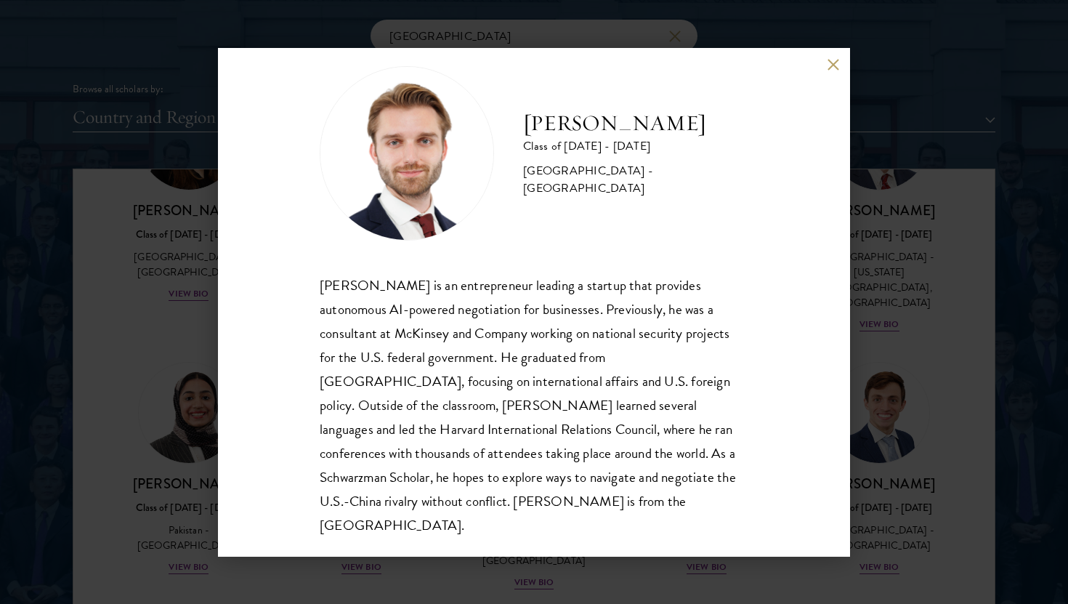
click at [533, 564] on div "[PERSON_NAME] Class of [DATE] - [DATE] [GEOGRAPHIC_DATA] - [GEOGRAPHIC_DATA] [P…" at bounding box center [534, 302] width 1068 height 604
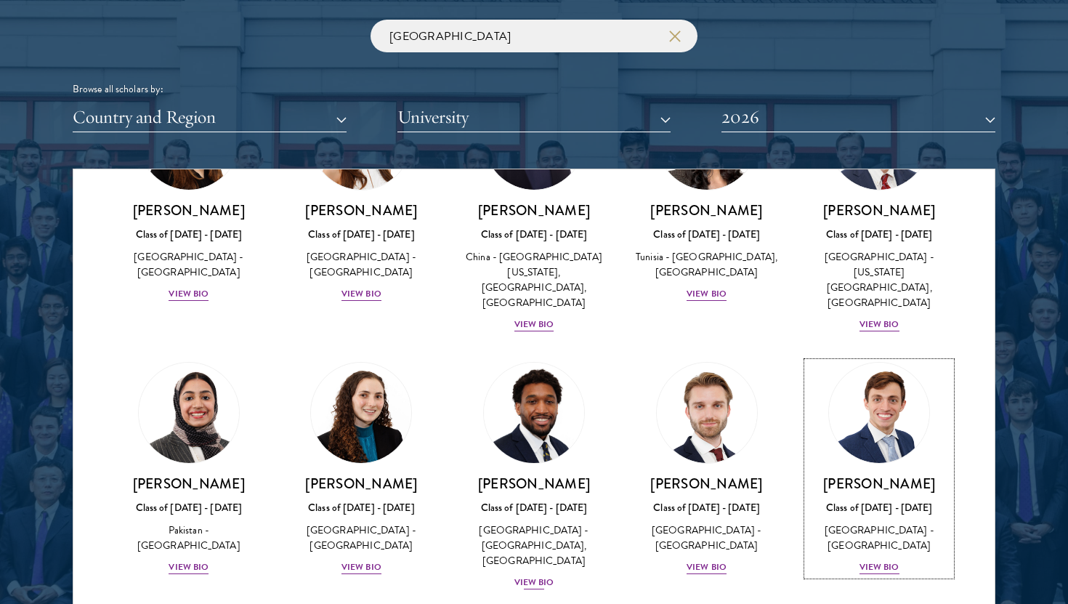
scroll to position [413, 0]
click at [514, 522] on div "[GEOGRAPHIC_DATA] - [GEOGRAPHIC_DATA], [GEOGRAPHIC_DATA]" at bounding box center [534, 545] width 144 height 46
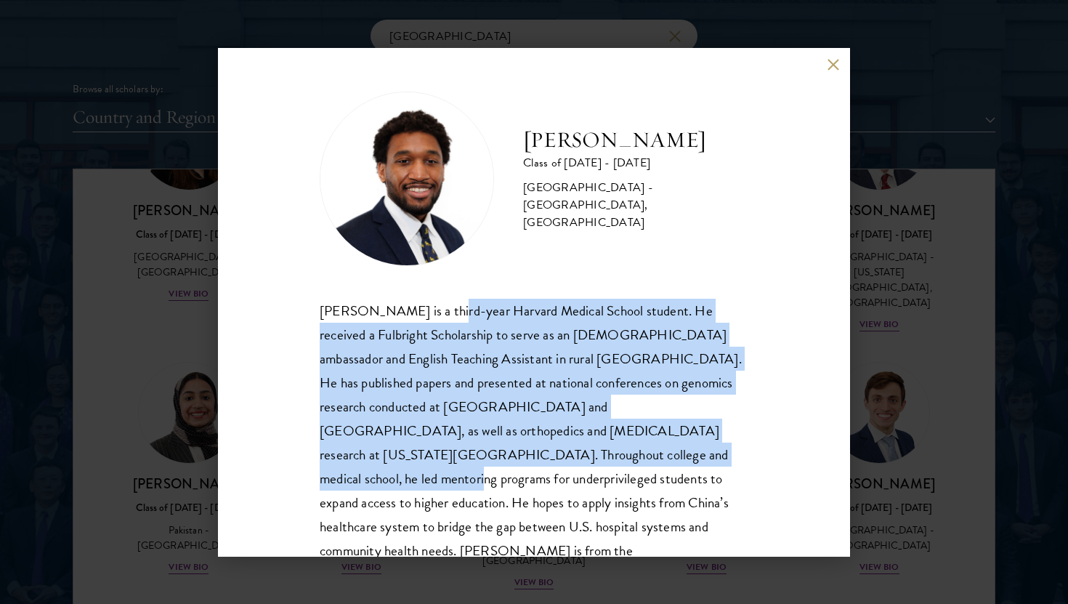
drag, startPoint x: 426, startPoint y: 300, endPoint x: 493, endPoint y: 461, distance: 174.5
click at [493, 461] on div "[PERSON_NAME] is a third-year Harvard Medical School student. He received a Ful…" at bounding box center [534, 442] width 428 height 288
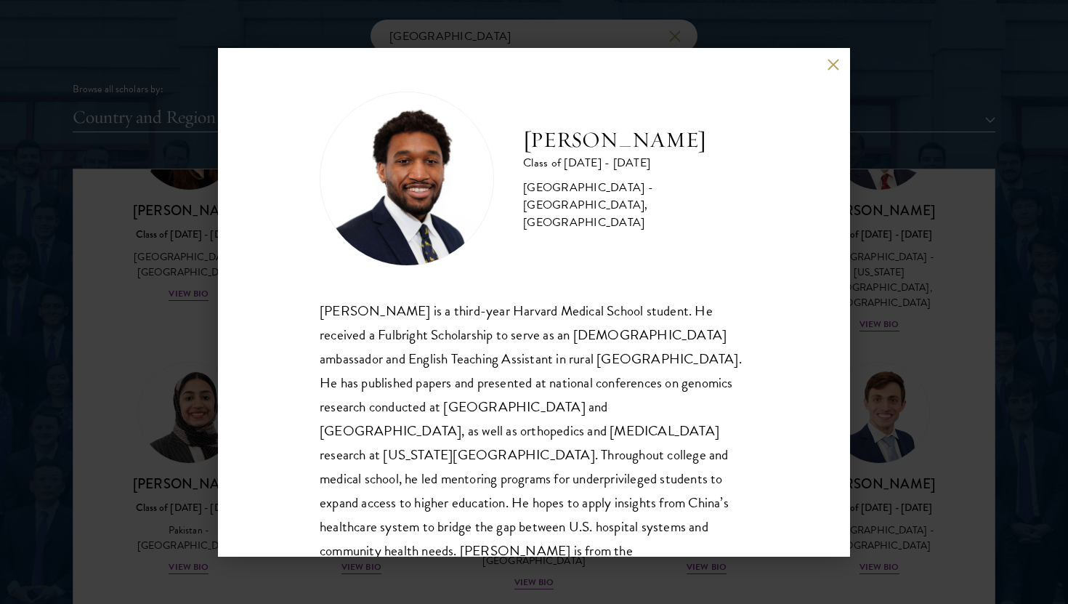
click at [528, 579] on div "[PERSON_NAME] Class of [DATE] - [DATE] [GEOGRAPHIC_DATA] - [GEOGRAPHIC_DATA], […" at bounding box center [534, 302] width 1068 height 604
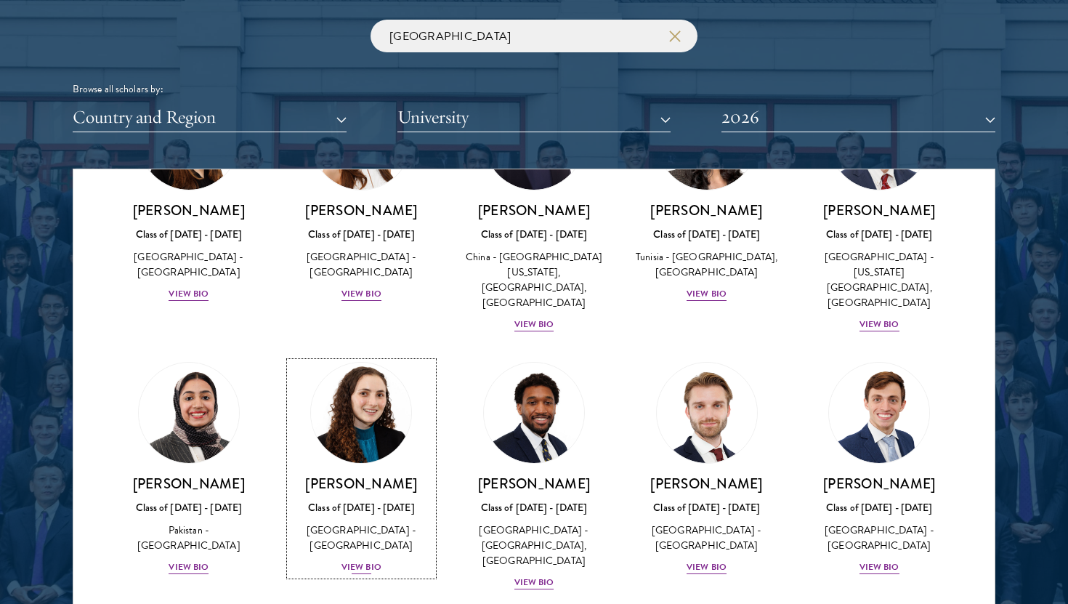
click at [386, 500] on div "Class of [DATE] - [DATE]" at bounding box center [362, 507] width 144 height 15
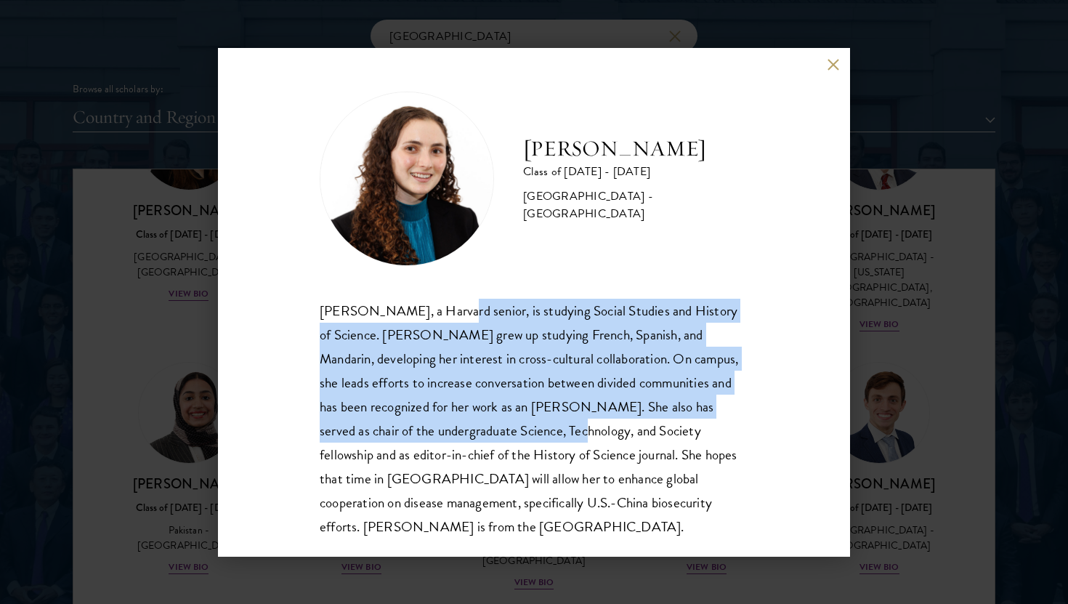
drag, startPoint x: 452, startPoint y: 315, endPoint x: 524, endPoint y: 419, distance: 126.3
click at [524, 419] on div "[PERSON_NAME], a Harvard senior, is studying Social Studies and History of Scie…" at bounding box center [534, 418] width 428 height 240
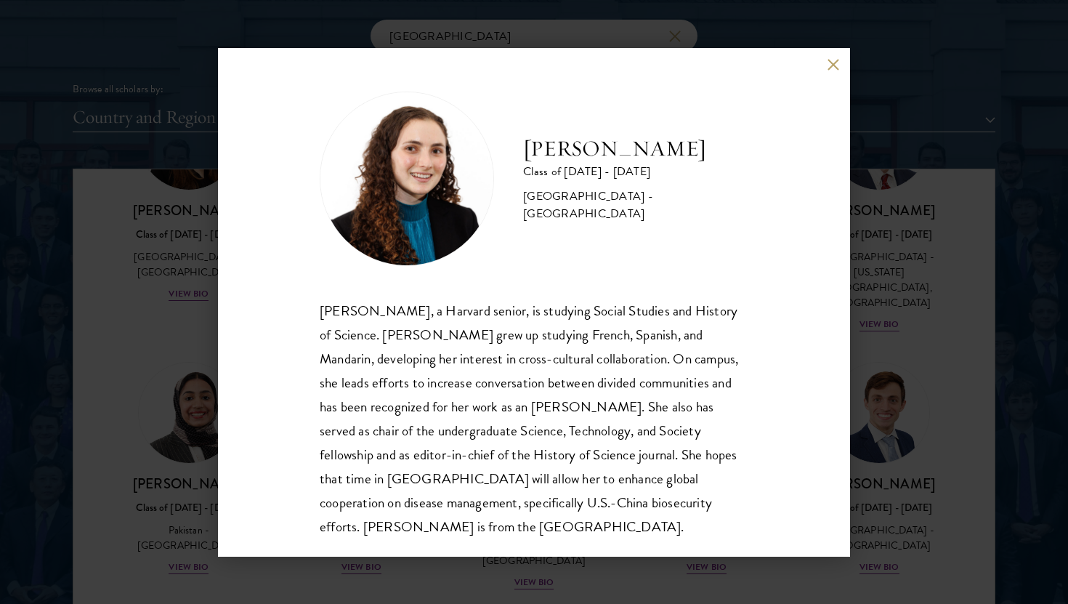
click at [549, 367] on div "[PERSON_NAME], a Harvard senior, is studying Social Studies and History of Scie…" at bounding box center [534, 418] width 428 height 240
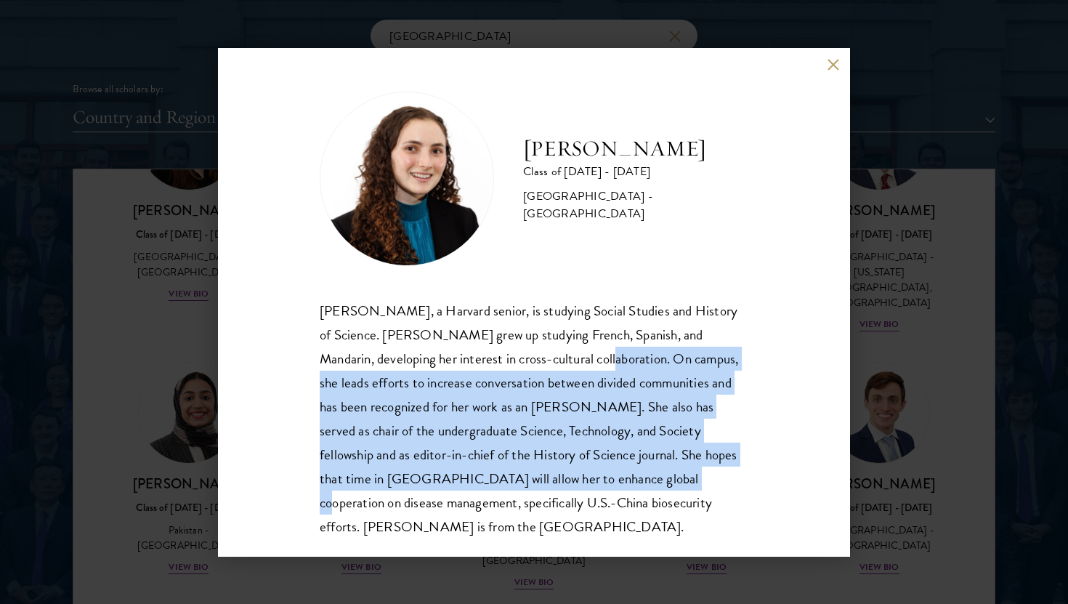
drag, startPoint x: 564, startPoint y: 367, endPoint x: 578, endPoint y: 468, distance: 101.9
click at [578, 468] on div "[PERSON_NAME], a Harvard senior, is studying Social Studies and History of Scie…" at bounding box center [534, 418] width 428 height 240
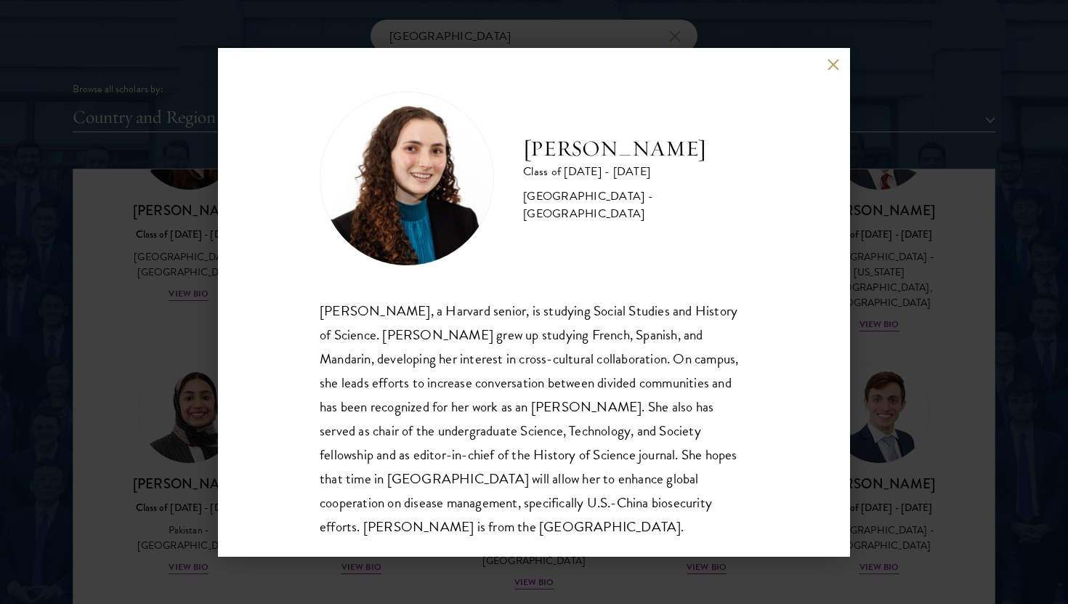
click at [168, 418] on div "[PERSON_NAME] Class of [DATE] - [DATE] [GEOGRAPHIC_DATA] - [GEOGRAPHIC_DATA] [P…" at bounding box center [534, 302] width 1068 height 604
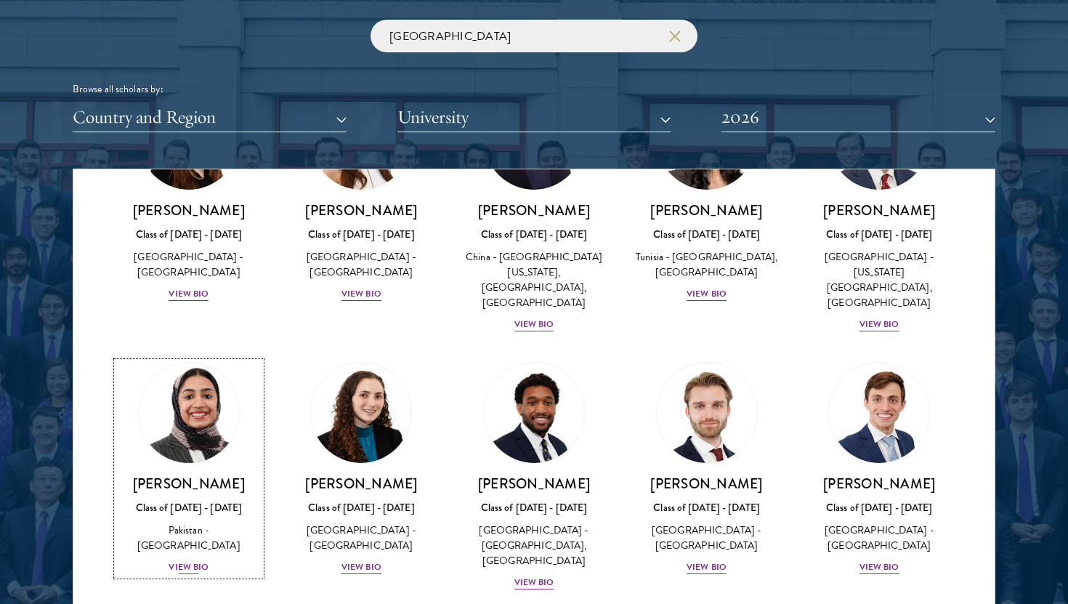
click at [182, 426] on img at bounding box center [189, 412] width 110 height 110
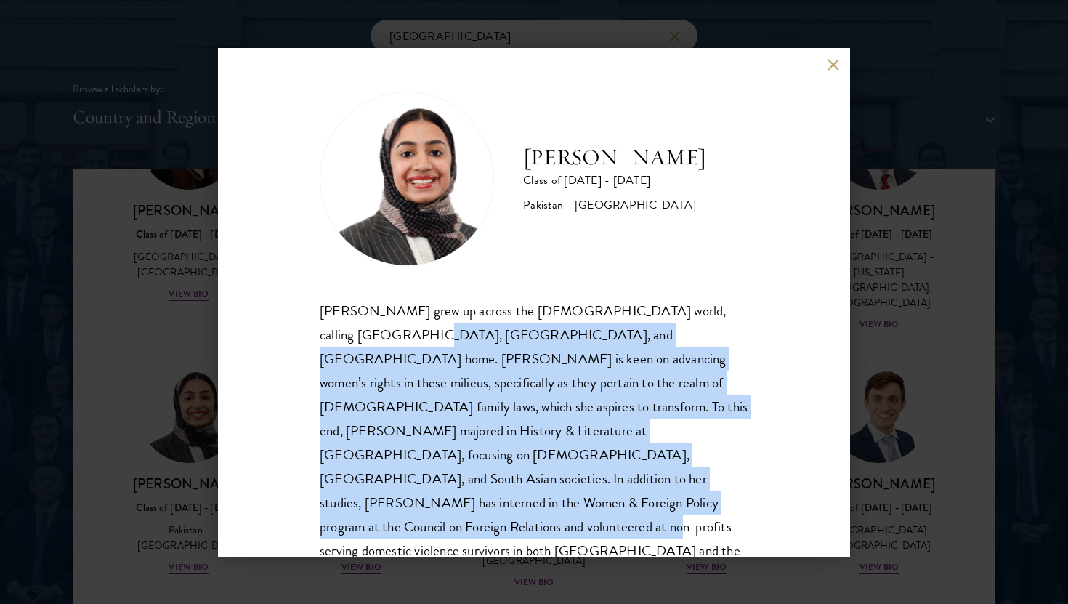
drag, startPoint x: 347, startPoint y: 344, endPoint x: 436, endPoint y: 488, distance: 168.9
click at [436, 488] on div "[PERSON_NAME] grew up across the [DEMOGRAPHIC_DATA] world, calling [GEOGRAPHIC_…" at bounding box center [534, 442] width 428 height 288
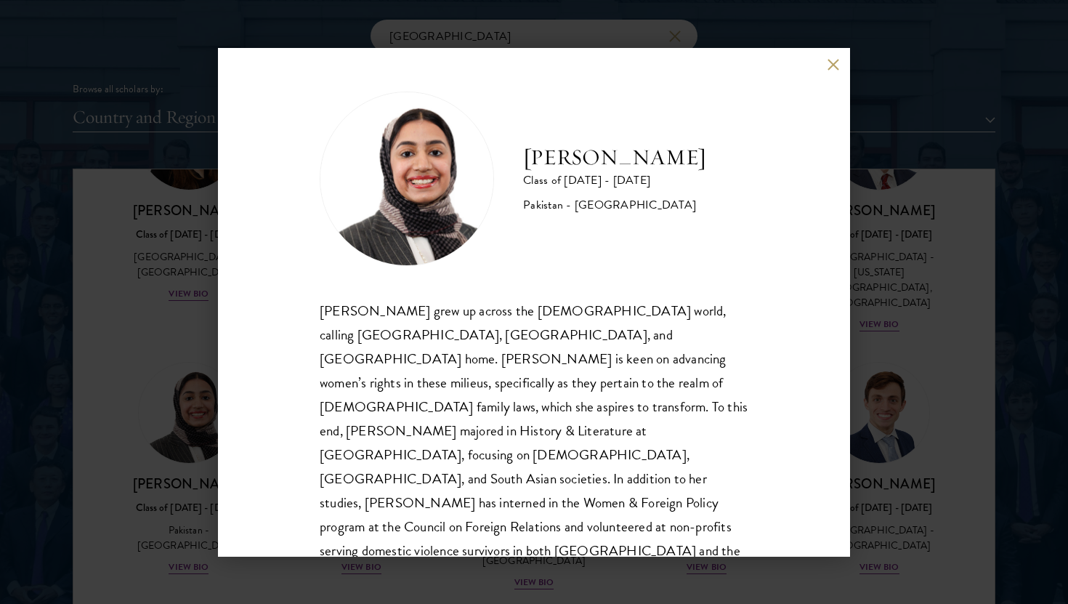
click at [456, 551] on div "[PERSON_NAME] Class of [DATE] - [DATE] [GEOGRAPHIC_DATA] - [GEOGRAPHIC_DATA] [P…" at bounding box center [534, 302] width 632 height 508
click at [439, 560] on div "[PERSON_NAME] Class of [DATE] - [DATE] [GEOGRAPHIC_DATA] - [GEOGRAPHIC_DATA] [P…" at bounding box center [534, 302] width 1068 height 604
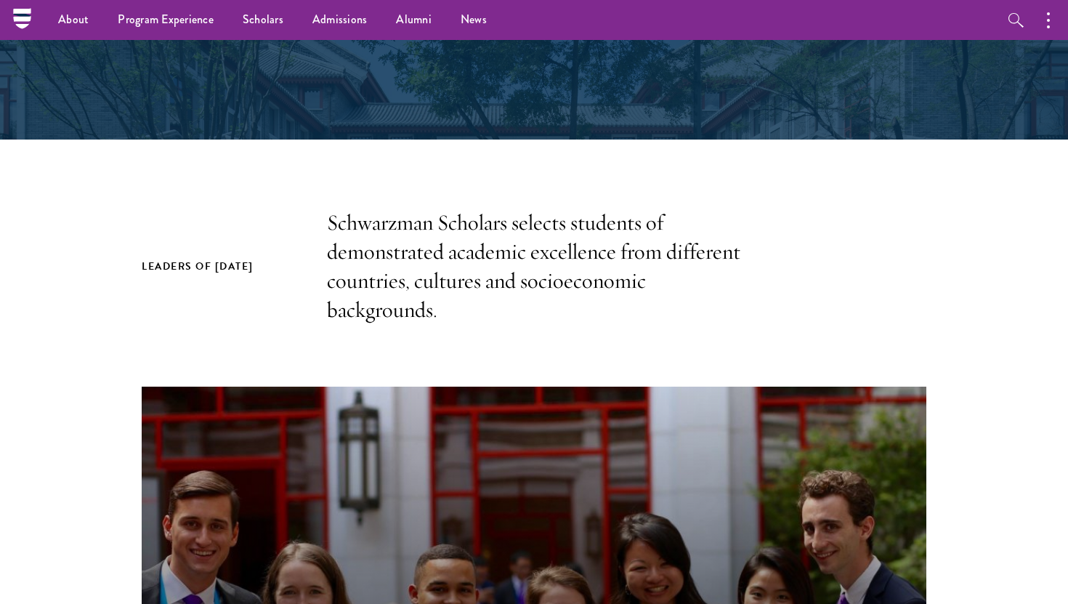
scroll to position [0, 0]
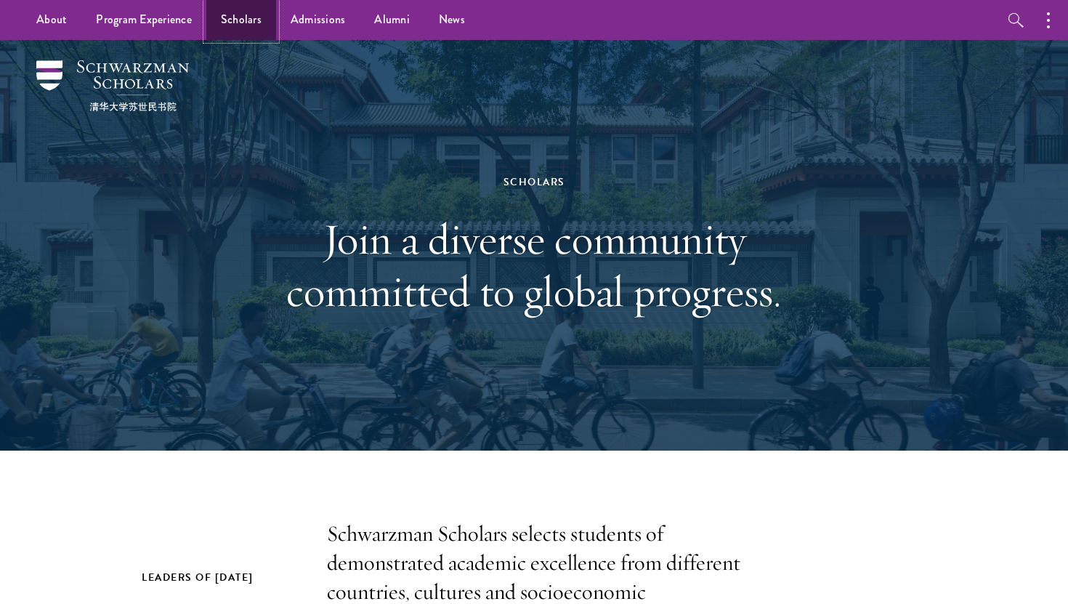
click at [239, 11] on link "Scholars" at bounding box center [241, 20] width 70 height 40
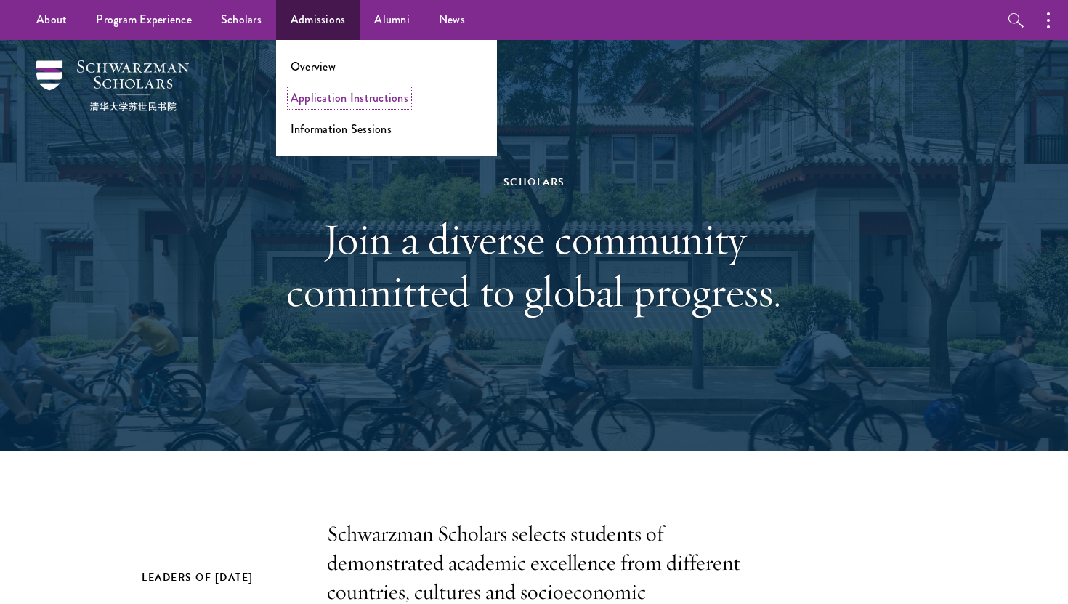
click at [340, 102] on link "Application Instructions" at bounding box center [350, 97] width 118 height 17
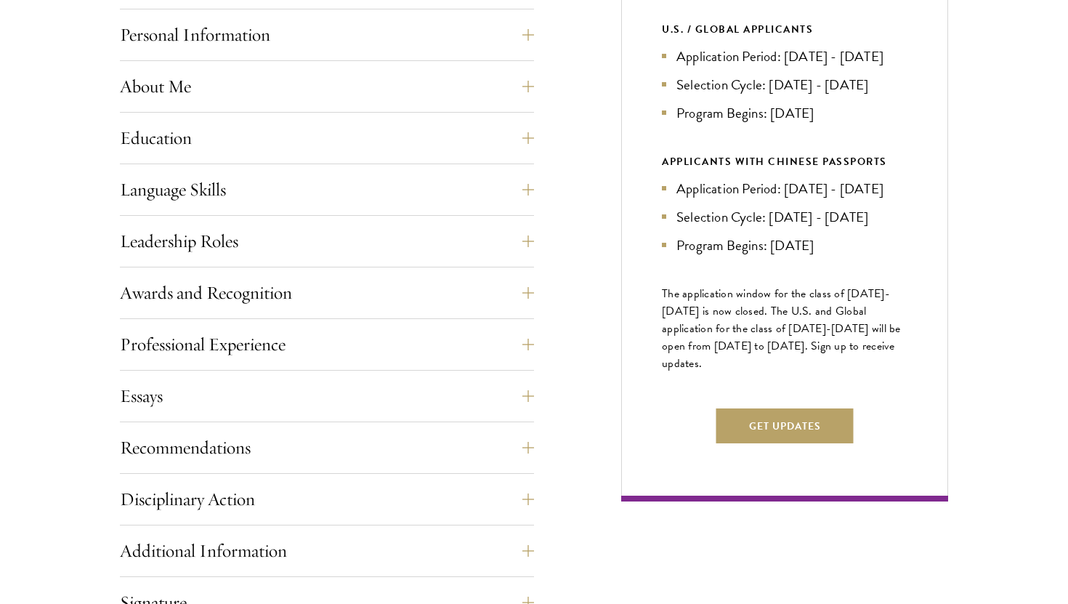
scroll to position [1084, 0]
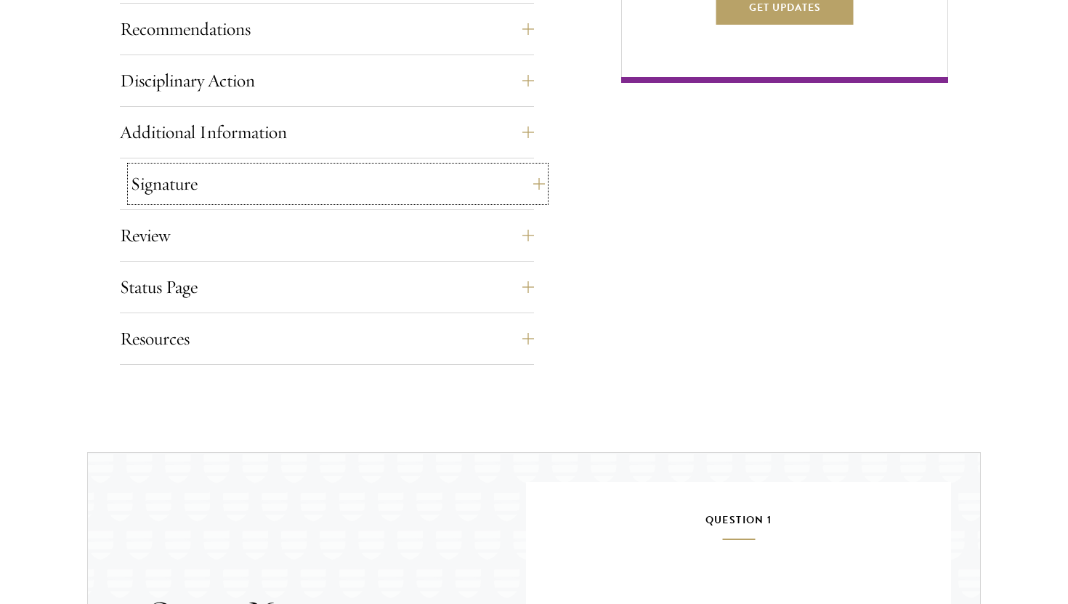
click at [383, 195] on button "Signature" at bounding box center [338, 183] width 414 height 35
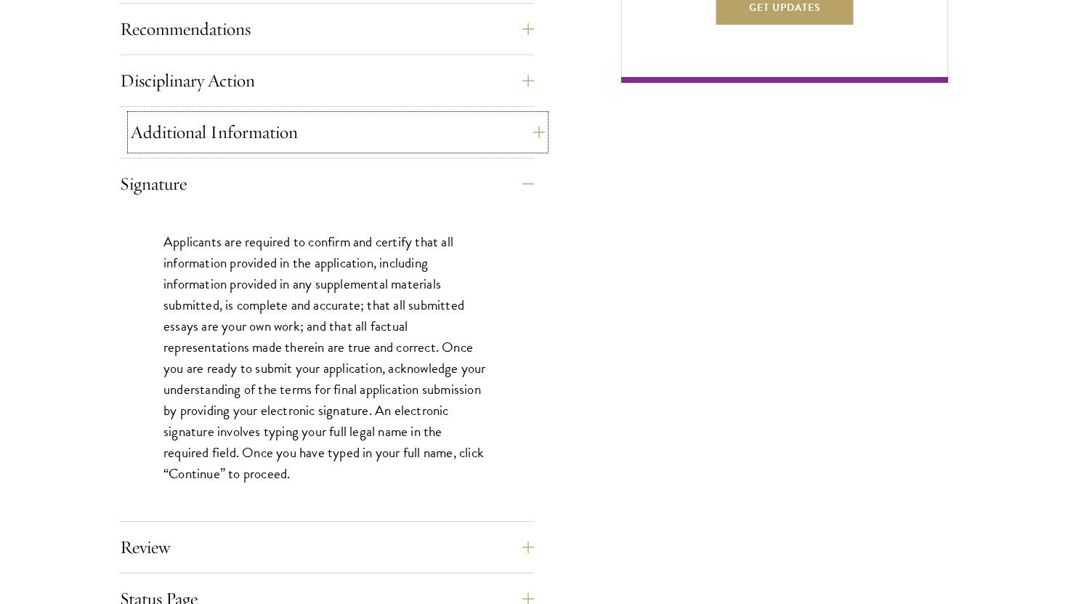
click at [350, 137] on button "Additional Information" at bounding box center [338, 132] width 414 height 35
